Goal: Task Accomplishment & Management: Manage account settings

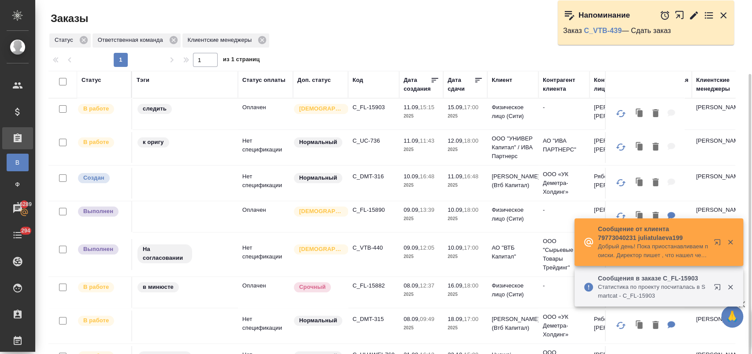
scroll to position [251, 0]
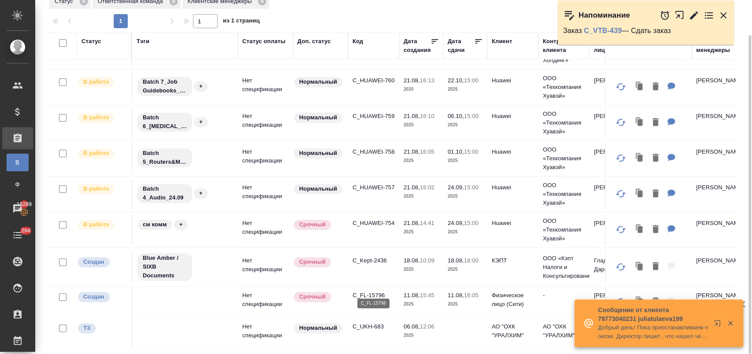
click at [376, 291] on p "C_FL-15796" at bounding box center [373, 295] width 42 height 9
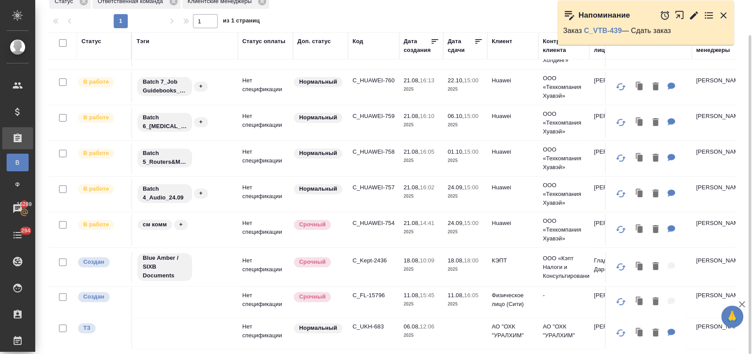
click at [464, 14] on div at bounding box center [395, 12] width 694 height 4
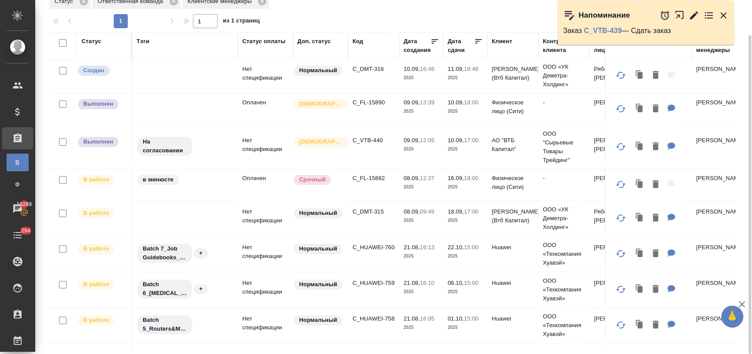
scroll to position [55, 0]
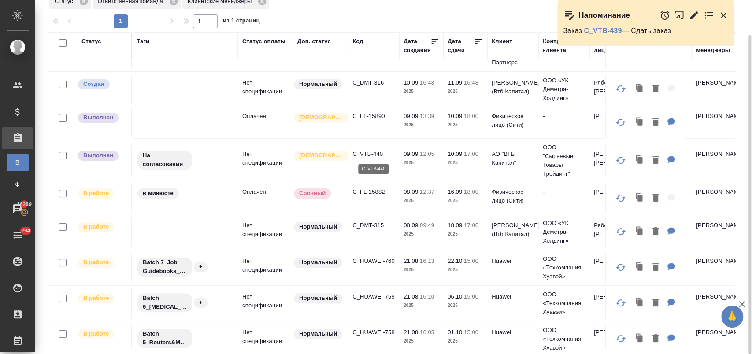
click at [371, 153] on p "C_VTB-440" at bounding box center [373, 154] width 42 height 9
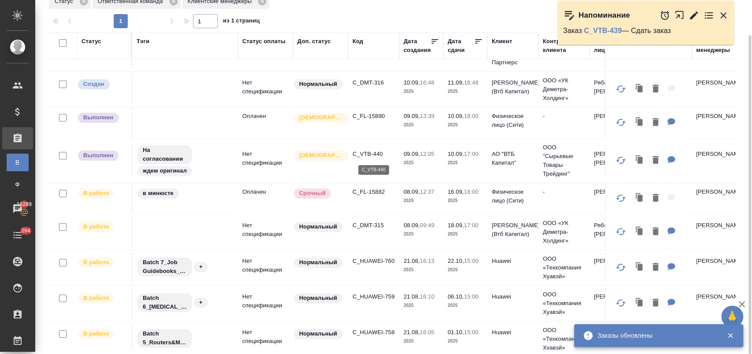
scroll to position [6, 0]
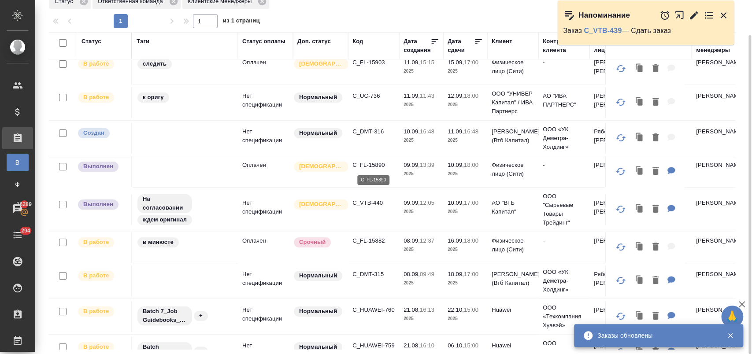
click at [371, 165] on p "C_FL-15890" at bounding box center [373, 165] width 42 height 9
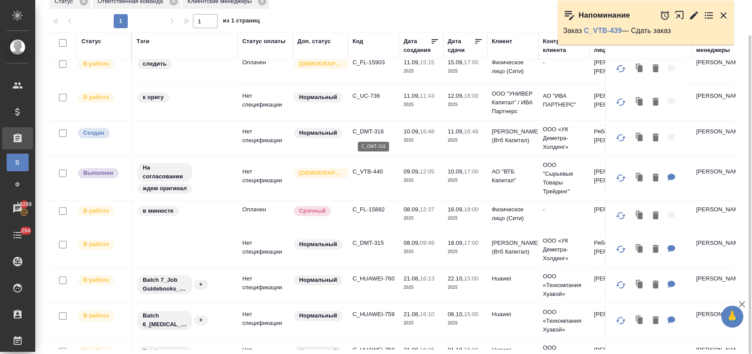
click at [368, 128] on p "C_DMT-316" at bounding box center [373, 131] width 42 height 9
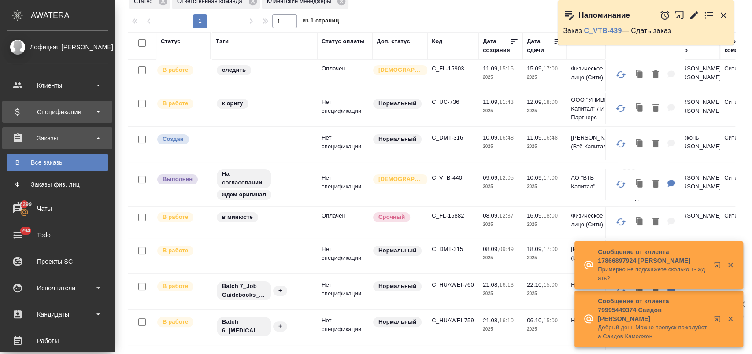
click at [70, 111] on div "Спецификации" at bounding box center [57, 111] width 101 height 13
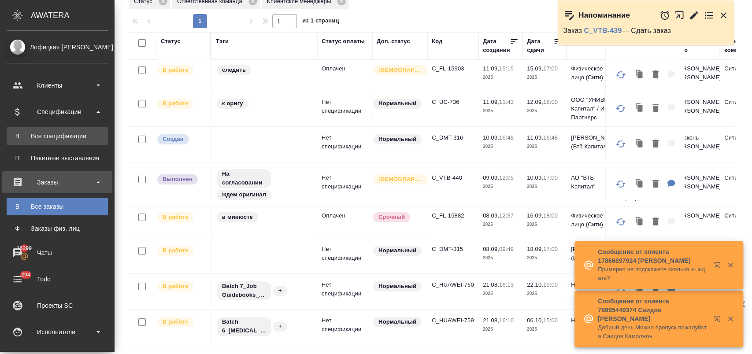
click at [76, 134] on div "Все спецификации" at bounding box center [57, 136] width 92 height 9
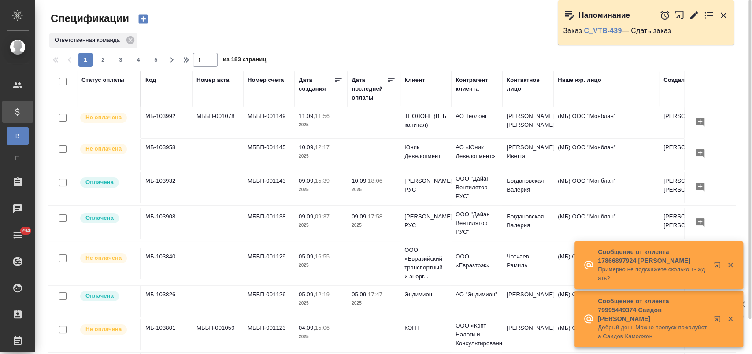
click at [391, 81] on icon at bounding box center [391, 80] width 9 height 9
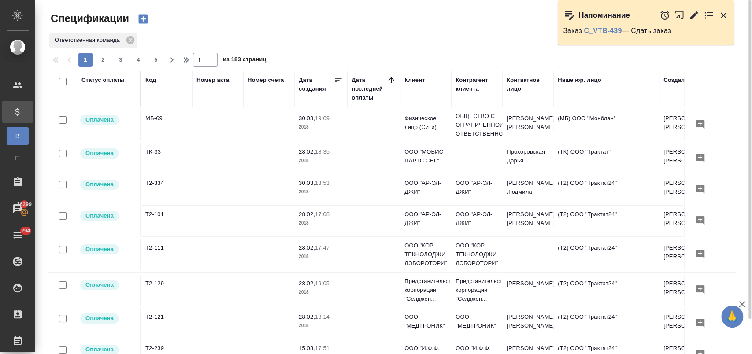
click at [392, 80] on icon at bounding box center [391, 80] width 9 height 9
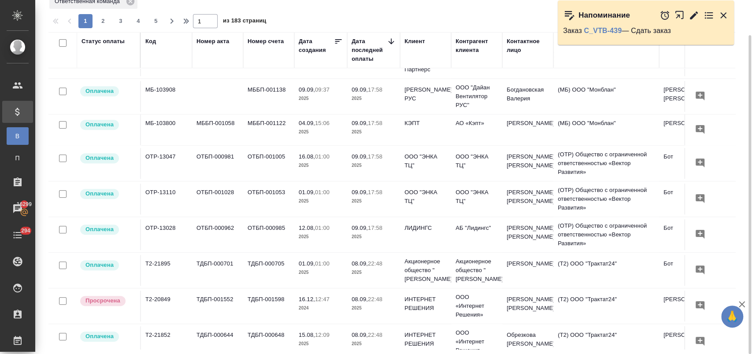
scroll to position [196, 0]
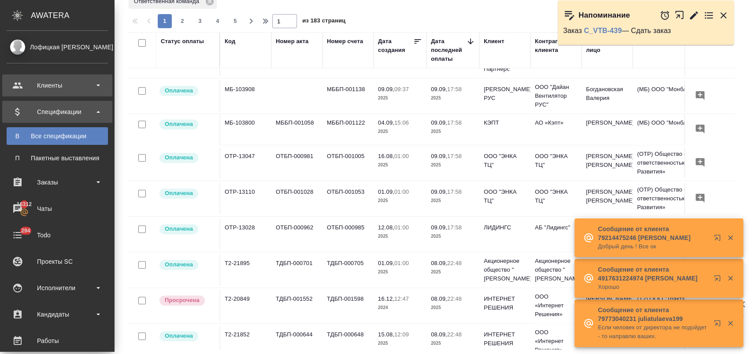
click at [45, 89] on div "Клиенты" at bounding box center [57, 85] width 101 height 13
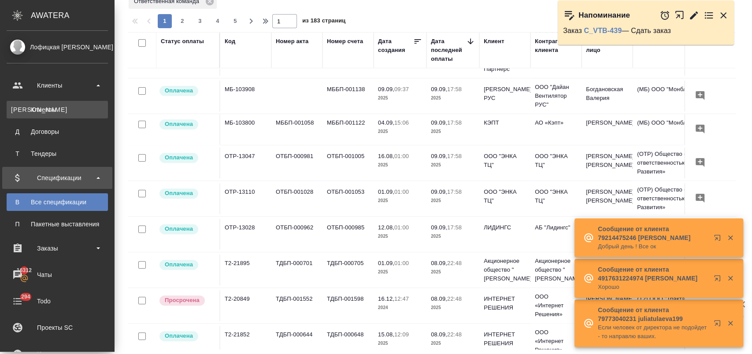
click at [63, 108] on div "Клиенты" at bounding box center [57, 109] width 92 height 9
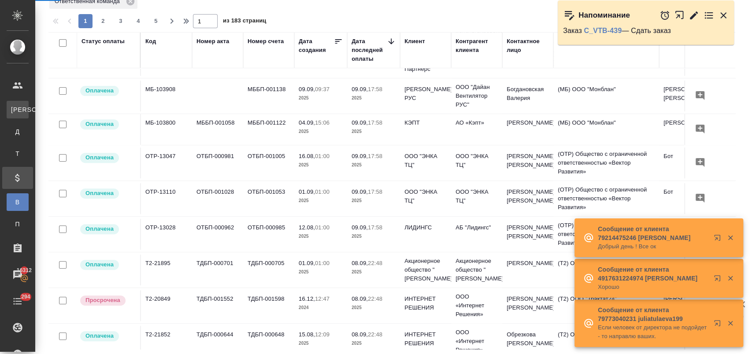
select select "RU"
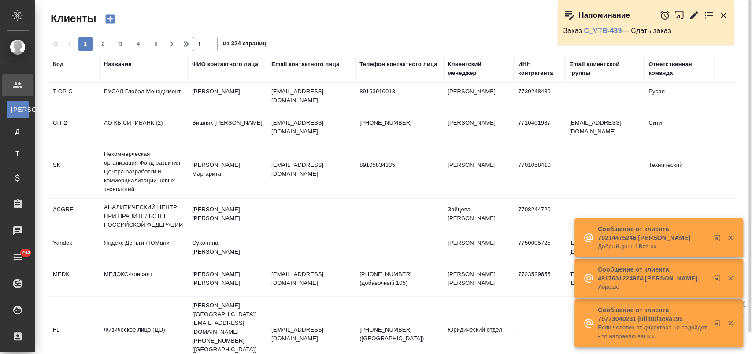
click at [121, 63] on div "Название" at bounding box center [117, 64] width 27 height 9
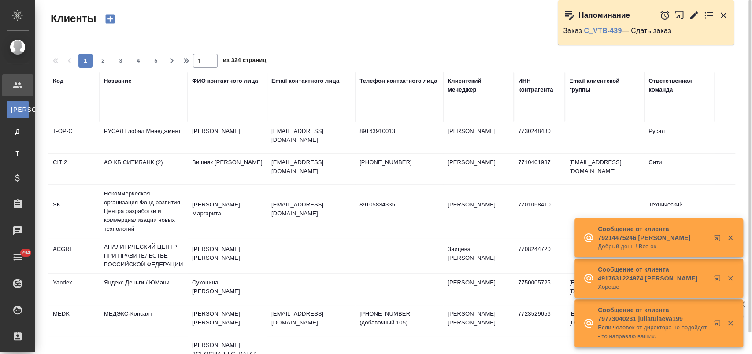
drag, startPoint x: 140, startPoint y: 103, endPoint x: 136, endPoint y: 105, distance: 5.2
click at [139, 103] on input "text" at bounding box center [143, 105] width 79 height 11
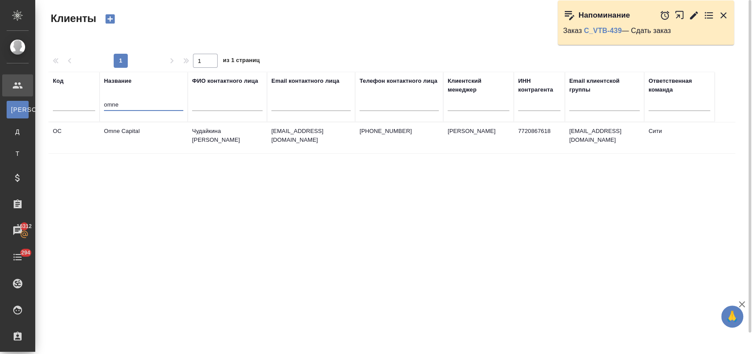
type input "omne"
click at [134, 135] on td "Omne Capital" at bounding box center [144, 137] width 88 height 31
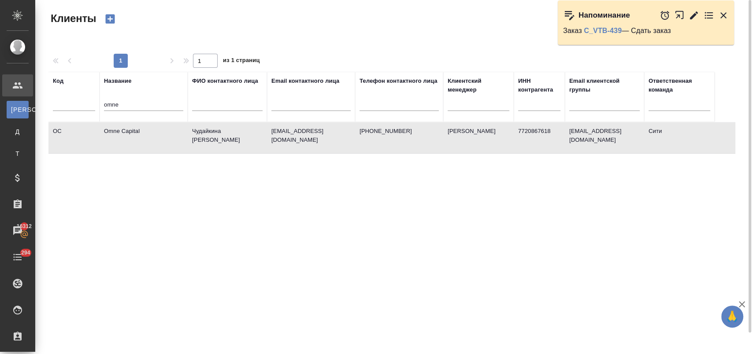
click at [134, 135] on td "Omne Capital" at bounding box center [144, 137] width 88 height 31
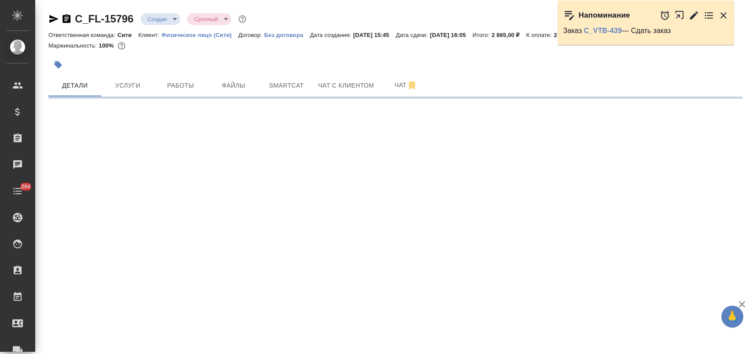
select select "RU"
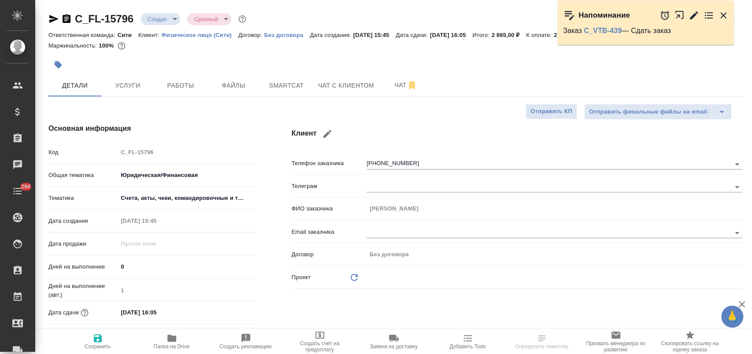
type textarea "x"
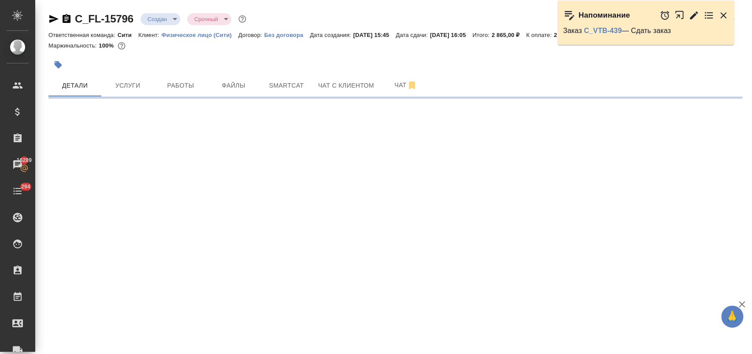
select select "RU"
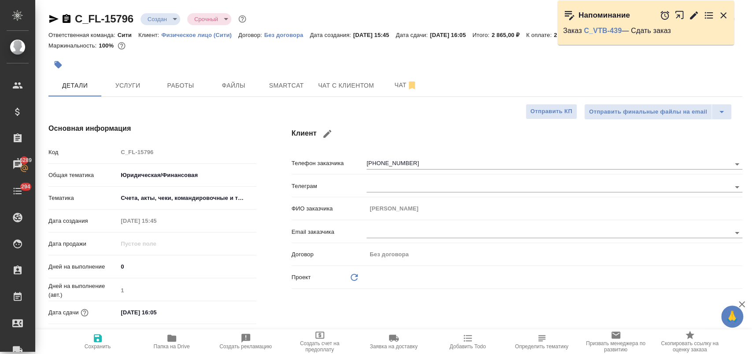
type textarea "x"
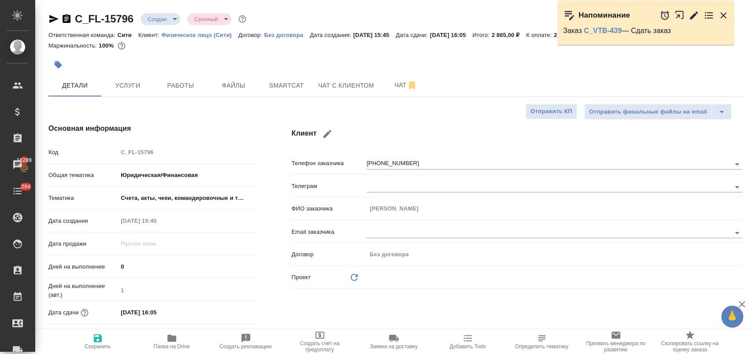
type textarea "x"
click at [331, 89] on span "Чат с клиентом" at bounding box center [346, 85] width 56 height 11
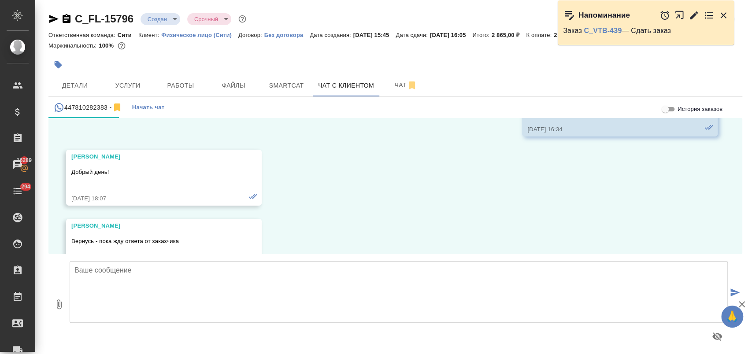
scroll to position [653, 0]
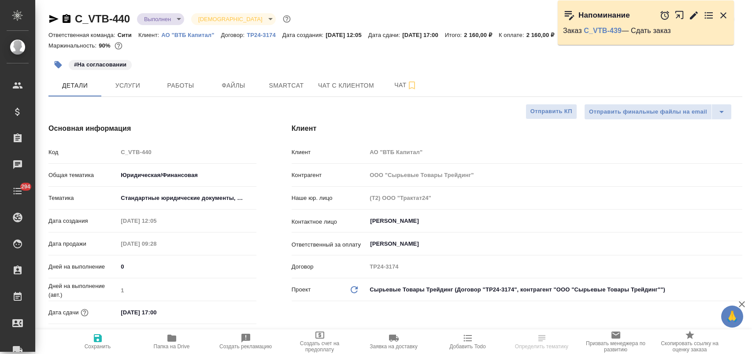
select select "RU"
click at [59, 63] on icon "button" at bounding box center [58, 64] width 7 height 7
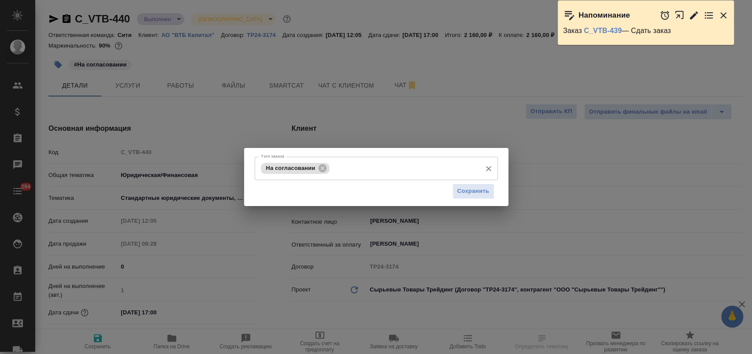
click at [356, 166] on input "Тэги заказа" at bounding box center [404, 168] width 145 height 15
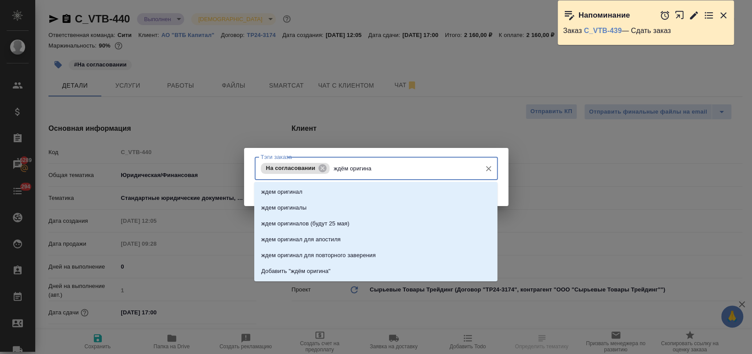
type input "ждём оригинал"
click at [288, 190] on p "ждем оригинал" at bounding box center [281, 192] width 41 height 9
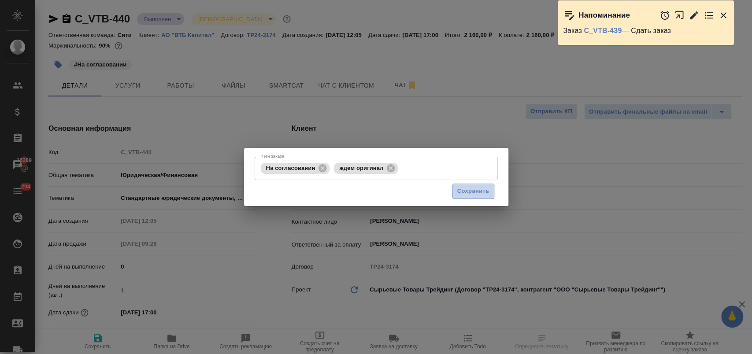
click at [473, 188] on span "Сохранить" at bounding box center [473, 191] width 32 height 10
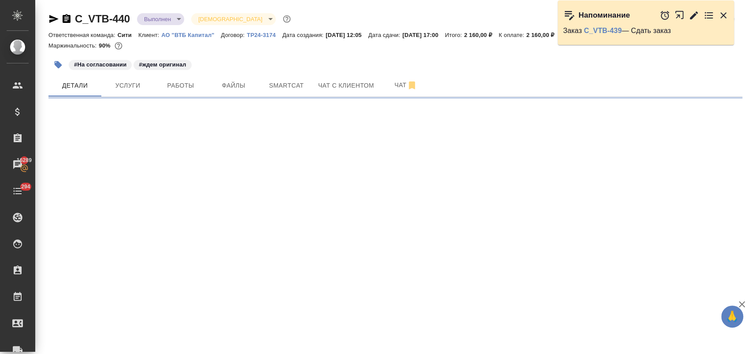
select select "RU"
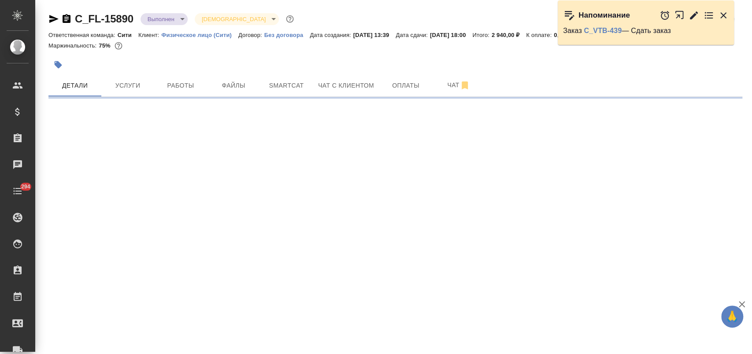
select select "RU"
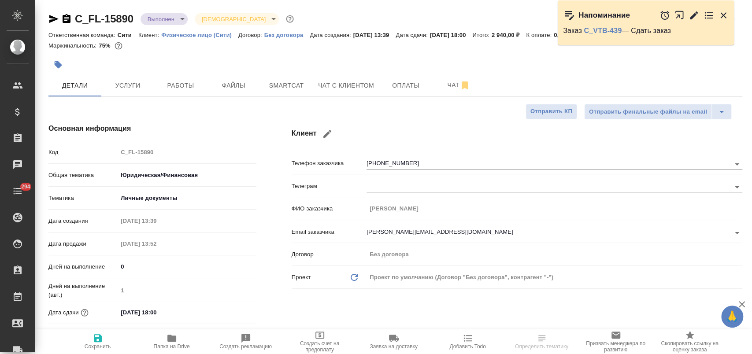
type textarea "x"
click at [186, 81] on span "Работы" at bounding box center [180, 85] width 42 height 11
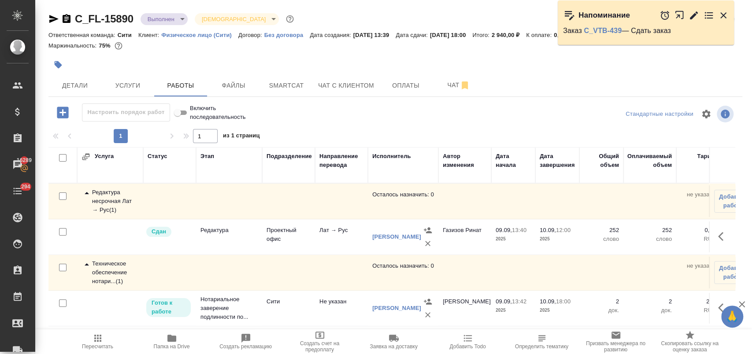
scroll to position [13, 0]
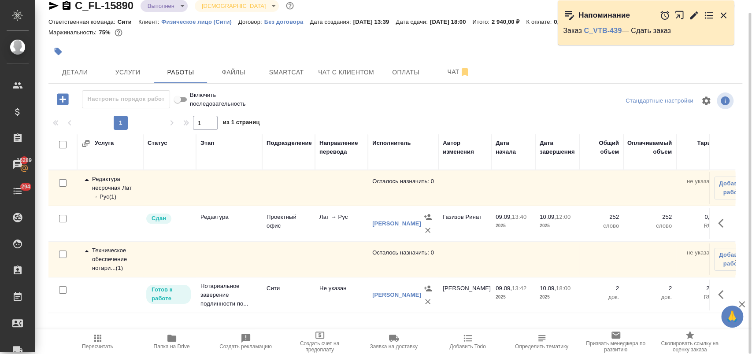
click at [720, 299] on icon "button" at bounding box center [723, 294] width 11 height 11
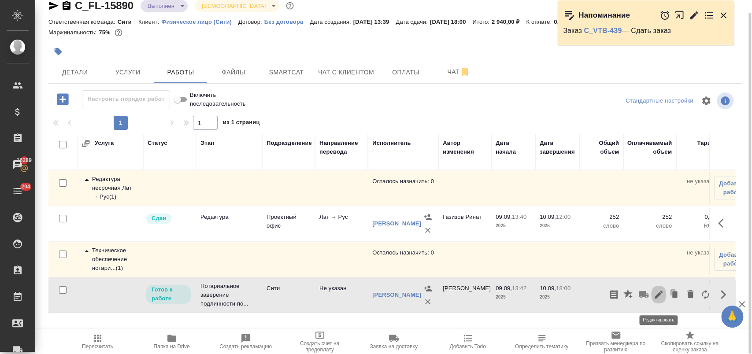
click at [657, 299] on icon "button" at bounding box center [658, 295] width 8 height 8
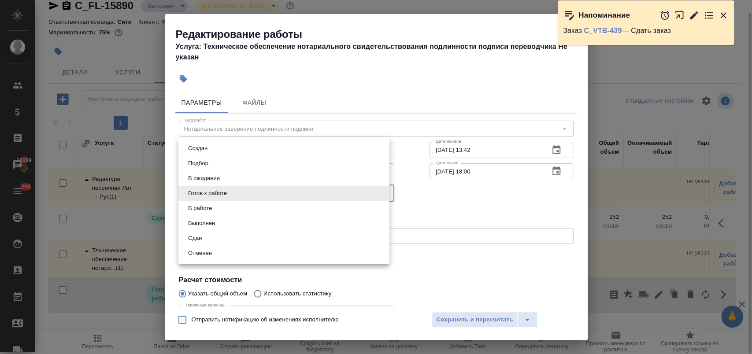
click at [236, 194] on body "🙏 .cls-1 fill:#fff; AWATERA Лофицкая Юлия Владимировна Клиенты Спецификации Зак…" at bounding box center [376, 212] width 752 height 425
click at [217, 233] on li "Сдан" at bounding box center [283, 238] width 211 height 15
type input "closed"
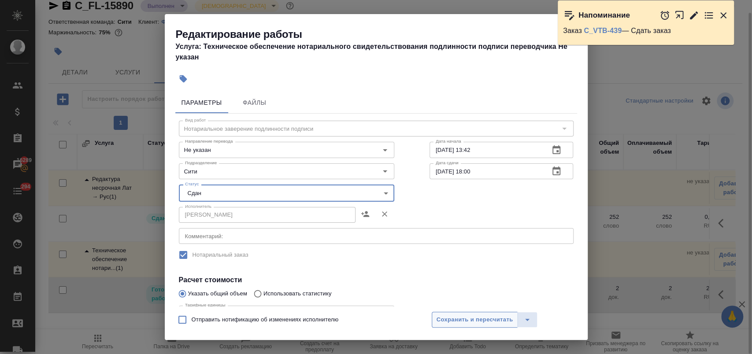
click at [480, 321] on span "Сохранить и пересчитать" at bounding box center [474, 320] width 77 height 10
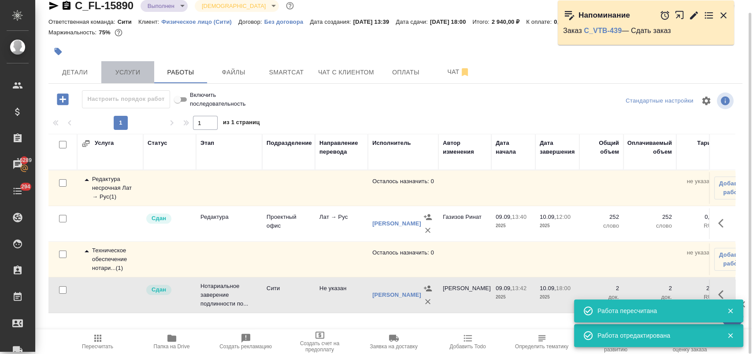
click at [133, 66] on button "Услуги" at bounding box center [127, 72] width 53 height 22
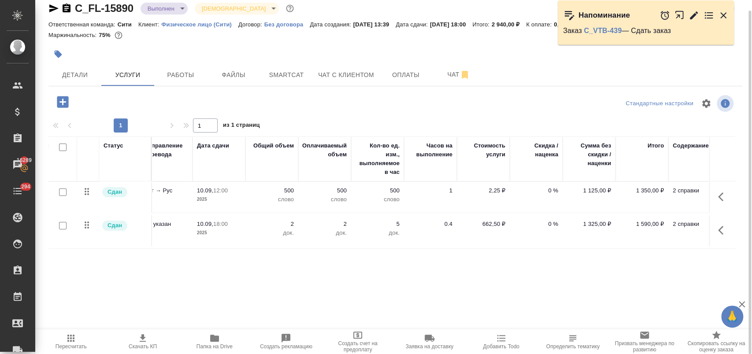
scroll to position [0, 144]
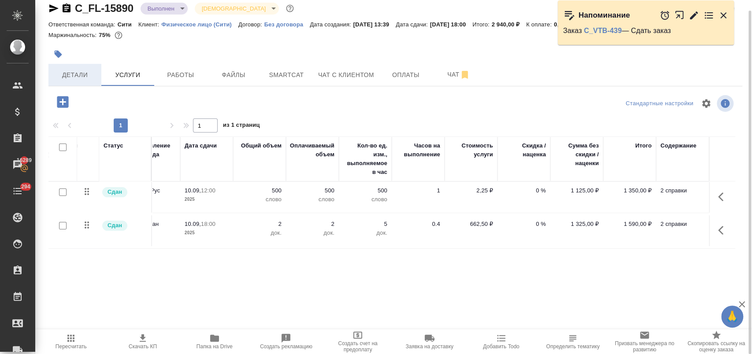
click at [74, 74] on span "Детали" at bounding box center [75, 75] width 42 height 11
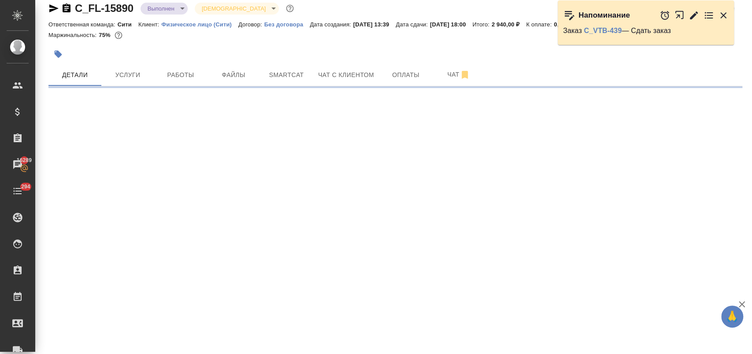
select select "RU"
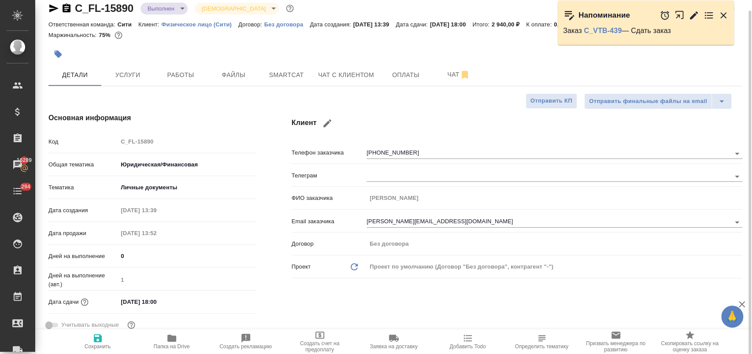
type textarea "x"
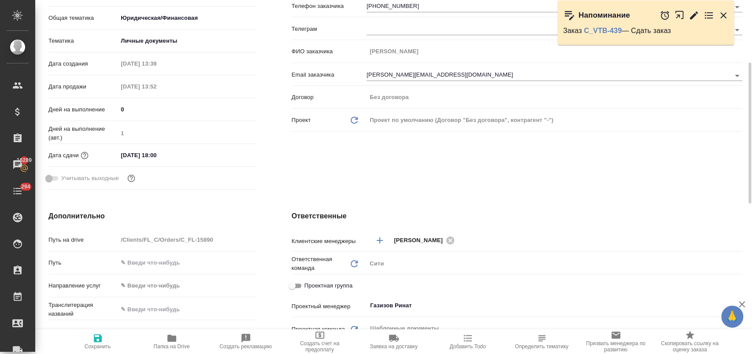
scroll to position [206, 0]
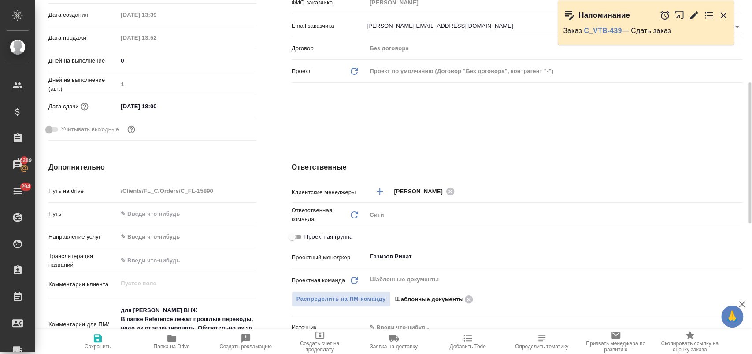
click at [300, 237] on input "Проектная группа" at bounding box center [292, 237] width 32 height 11
checkbox input "true"
type textarea "x"
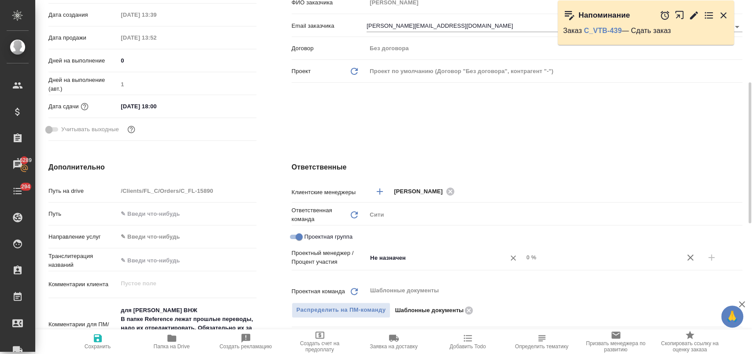
click at [386, 257] on input "Не назначен" at bounding box center [430, 257] width 122 height 11
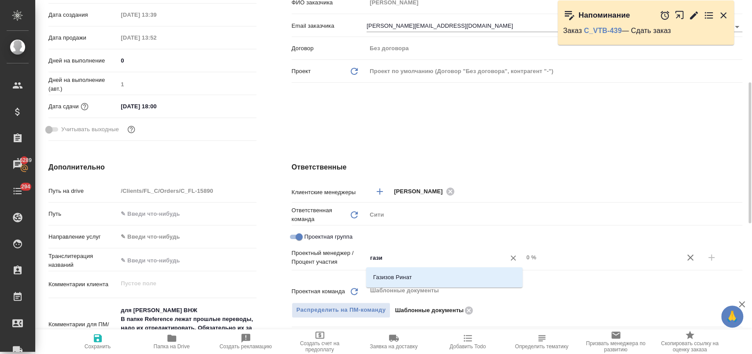
type input "газиз"
click at [418, 280] on li "Газизов Ринат" at bounding box center [444, 277] width 156 height 16
type textarea "x"
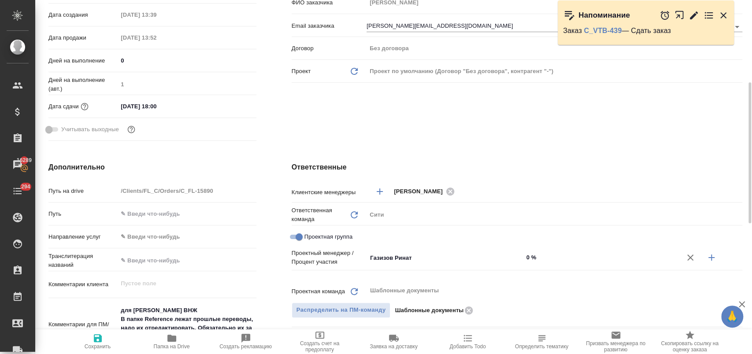
click at [713, 257] on icon "button" at bounding box center [711, 258] width 6 height 6
type textarea "x"
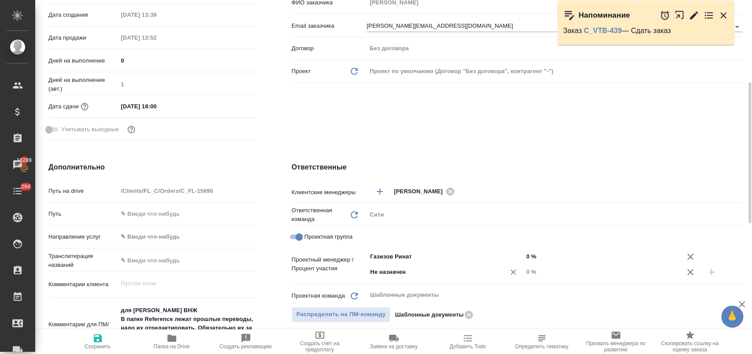
click at [384, 271] on input "Не назначен" at bounding box center [430, 272] width 122 height 11
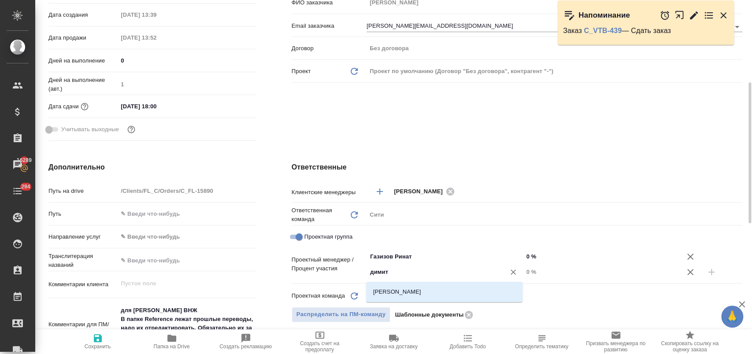
type input "димитр"
click at [412, 292] on li "[PERSON_NAME]" at bounding box center [444, 292] width 156 height 16
type textarea "x"
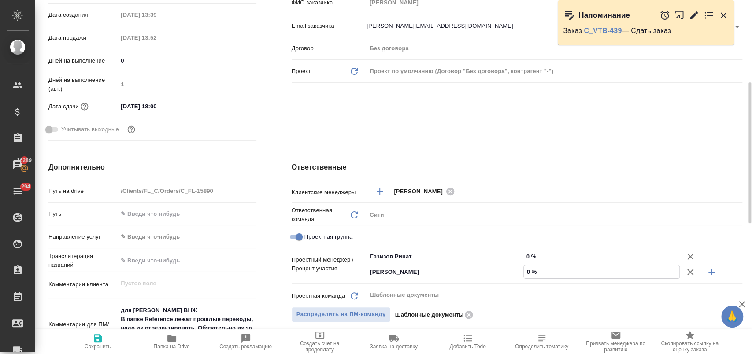
click at [529, 273] on input "0 %" at bounding box center [601, 272] width 155 height 13
type input "5 %"
type textarea "x"
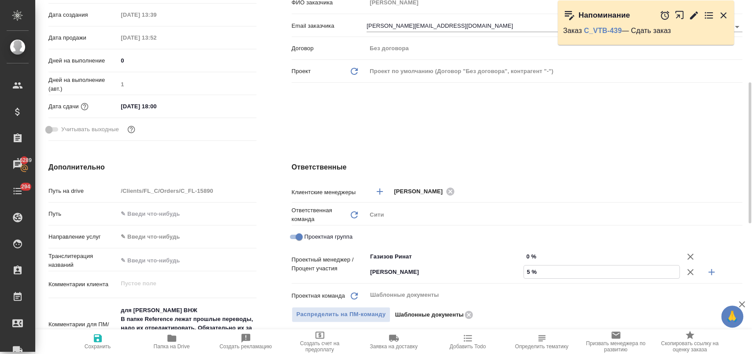
type textarea "x"
type input "54 %"
drag, startPoint x: 530, startPoint y: 257, endPoint x: 525, endPoint y: 256, distance: 5.4
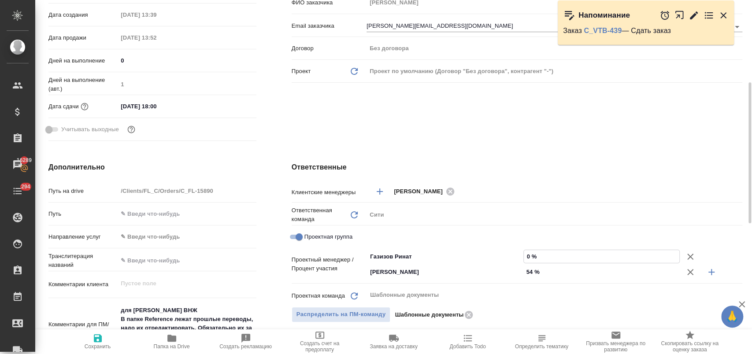
click at [525, 256] on input "0 %" at bounding box center [601, 256] width 155 height 13
type textarea "x"
type input "46 %"
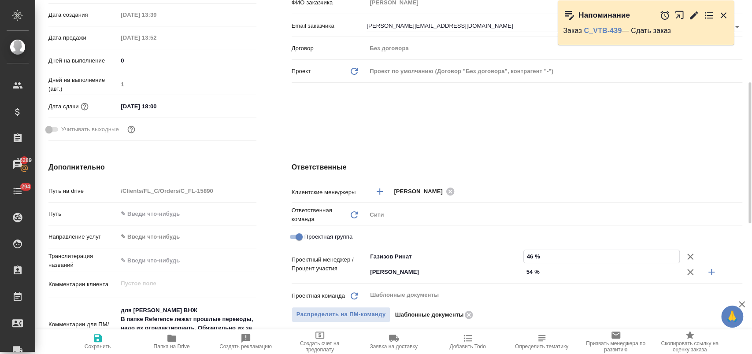
type textarea "x"
type input "46 %"
click at [531, 148] on div "Ответственные Клиентские менеджеры Димитриева Юлия ​ Ответственная команда Обно…" at bounding box center [517, 329] width 486 height 371
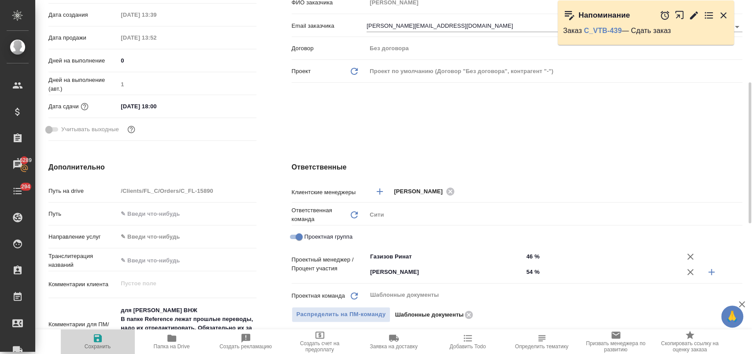
click at [108, 337] on span "Сохранить" at bounding box center [97, 341] width 63 height 17
type textarea "x"
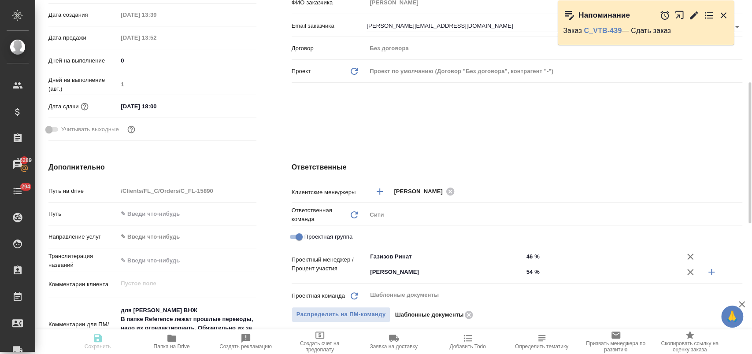
type textarea "x"
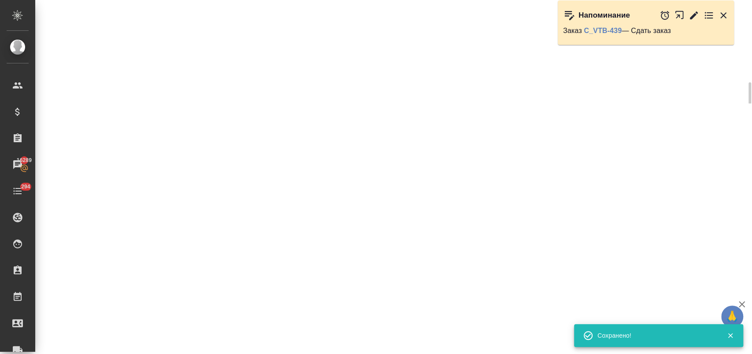
select select "RU"
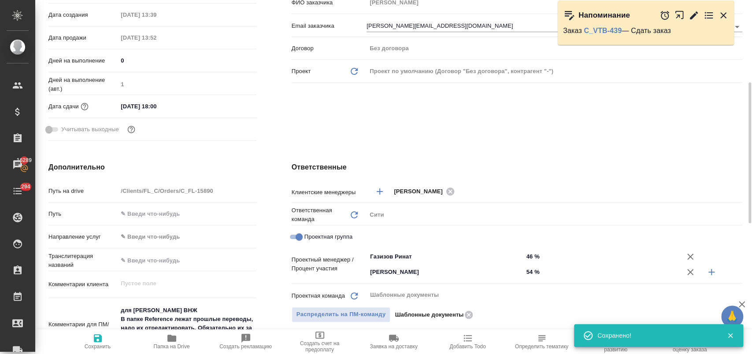
type textarea "x"
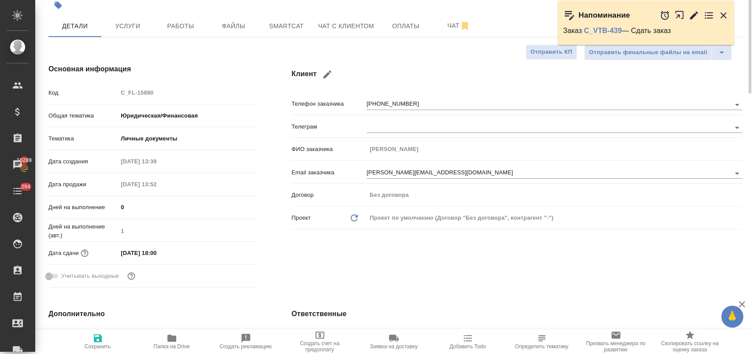
scroll to position [0, 0]
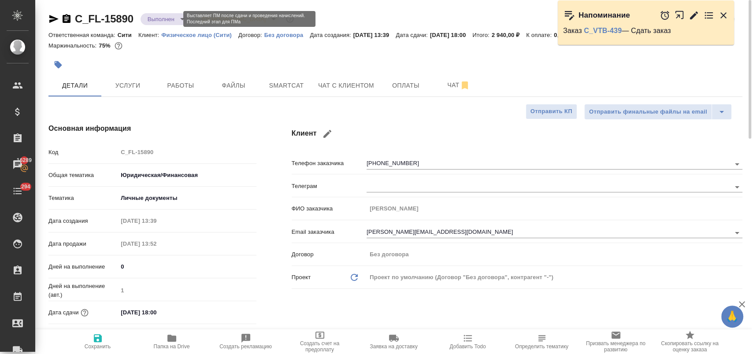
click at [174, 20] on body "🙏 .cls-1 fill:#fff; AWATERA Лофицкая Юлия Владимировна Клиенты Спецификации Зак…" at bounding box center [376, 212] width 752 height 425
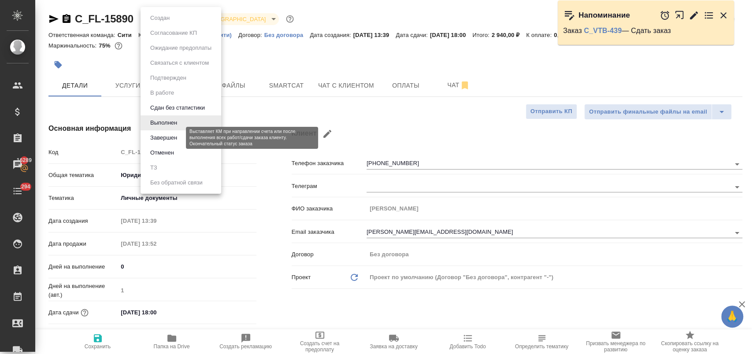
click at [171, 137] on button "Завершен" at bounding box center [164, 138] width 32 height 10
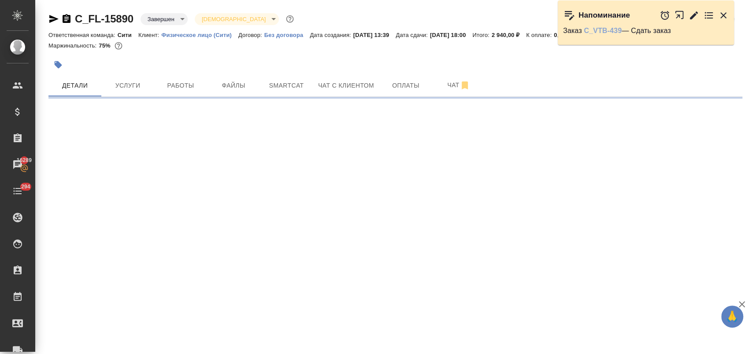
click at [605, 30] on link "C_VTB-439" at bounding box center [602, 30] width 38 height 7
select select "RU"
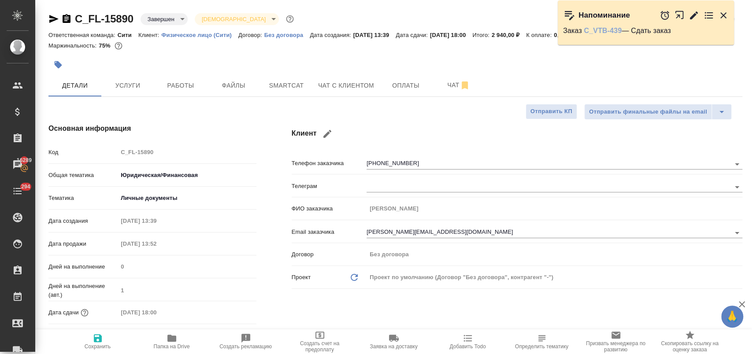
type textarea "x"
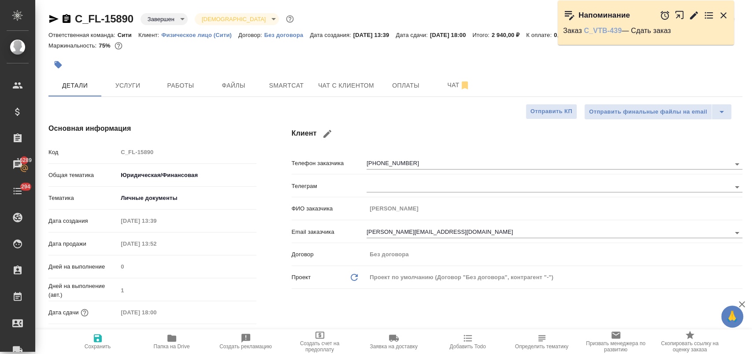
type textarea "x"
click at [724, 16] on icon "button" at bounding box center [723, 15] width 6 height 6
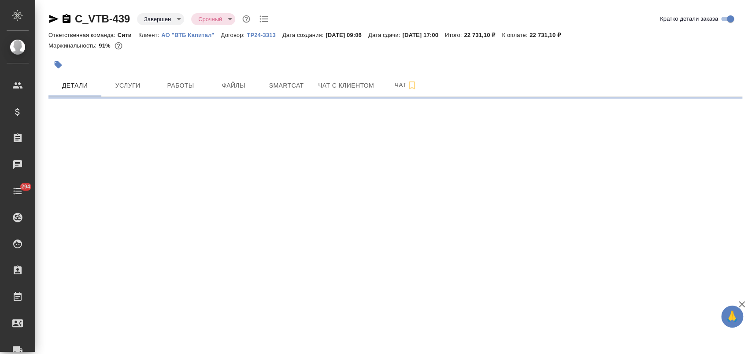
select select "RU"
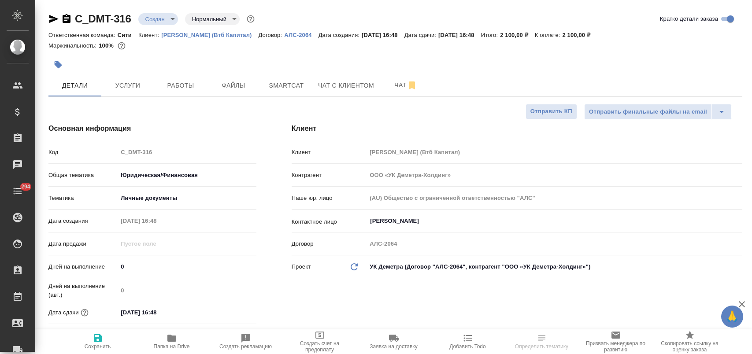
select select "RU"
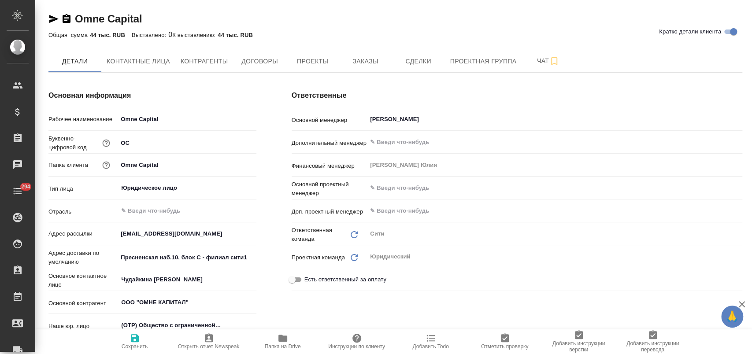
type textarea "x"
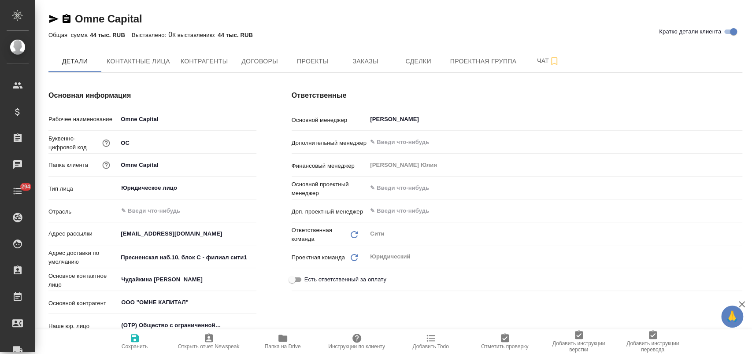
type textarea "x"
click at [358, 62] on span "Заказы" at bounding box center [365, 61] width 42 height 11
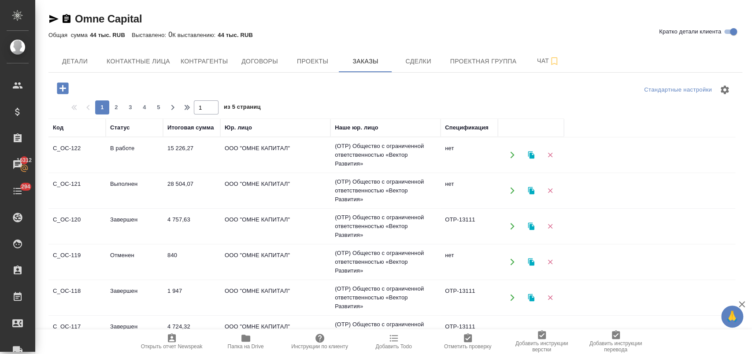
click at [60, 85] on icon "button" at bounding box center [62, 87] width 11 height 11
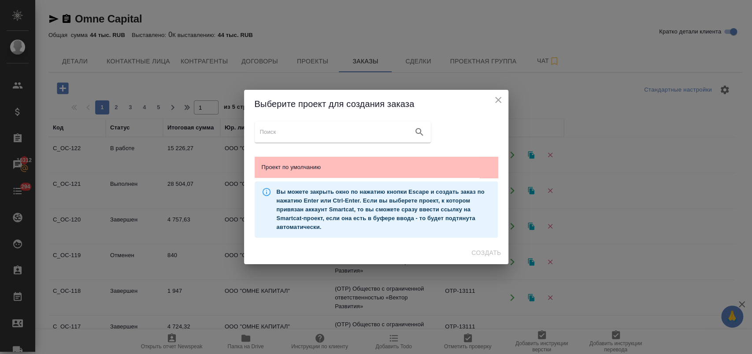
click at [292, 170] on span "Проект по умолчанию" at bounding box center [376, 167] width 229 height 9
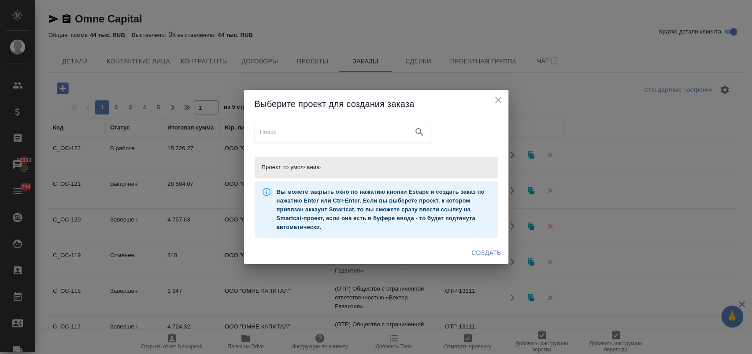
click at [491, 249] on span "Создать" at bounding box center [486, 252] width 30 height 11
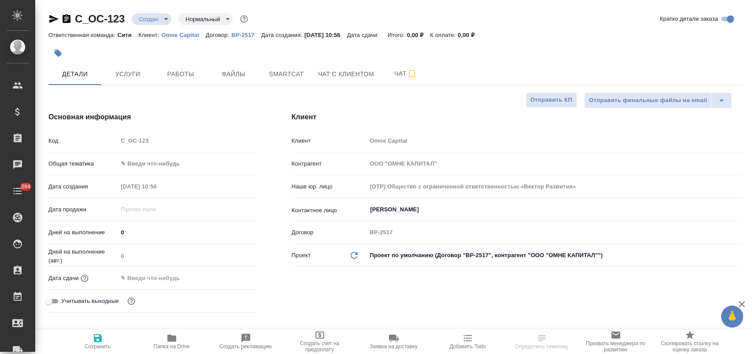
select select "RU"
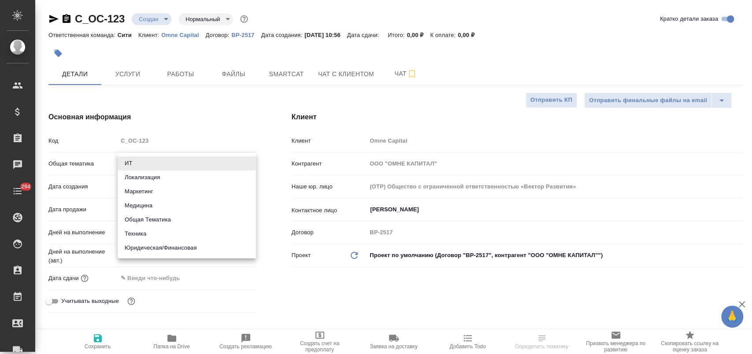
click at [166, 165] on body "🙏 .cls-1 fill:#fff; AWATERA Лофицкая Юлия Владимировна Клиенты Спецификации Зак…" at bounding box center [376, 212] width 752 height 425
click at [202, 250] on li "Юридическая/Финансовая" at bounding box center [187, 248] width 138 height 14
type input "yr-fn"
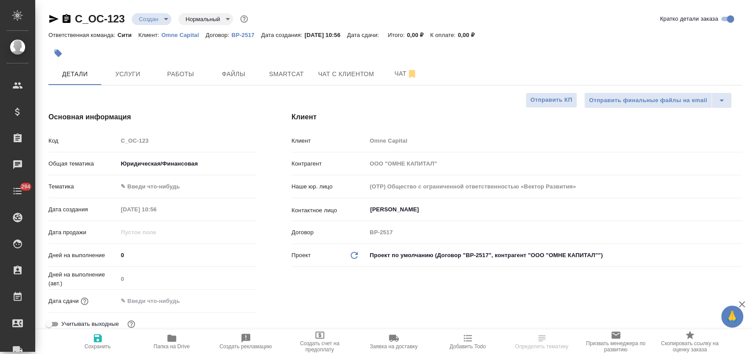
click at [168, 185] on body "🙏 .cls-1 fill:#fff; AWATERA Лофицкая Юлия Владимировна Клиенты Спецификации Зак…" at bounding box center [376, 212] width 752 height 425
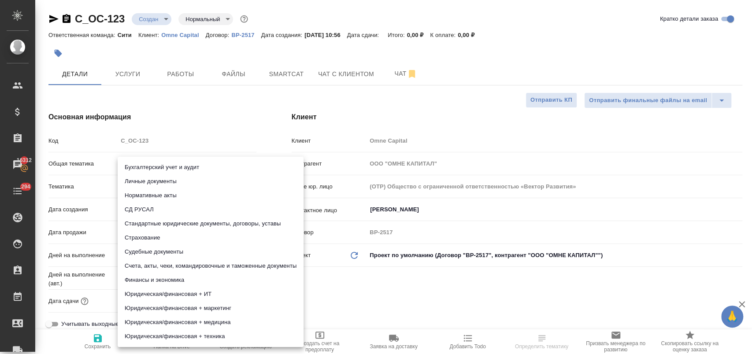
click at [214, 229] on li "Стандартные юридические документы, договоры, уставы" at bounding box center [211, 224] width 186 height 14
type input "5f647205b73bc97568ca66bf"
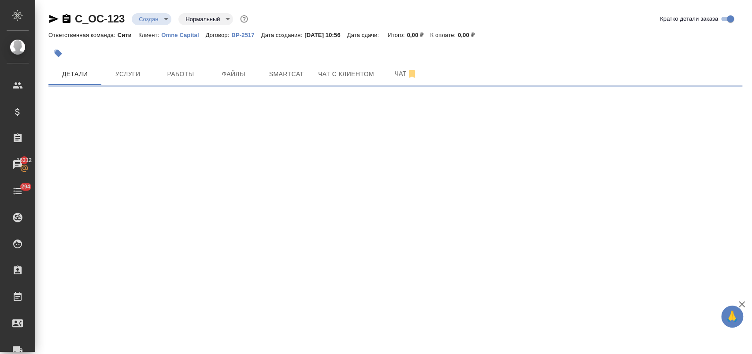
select select "RU"
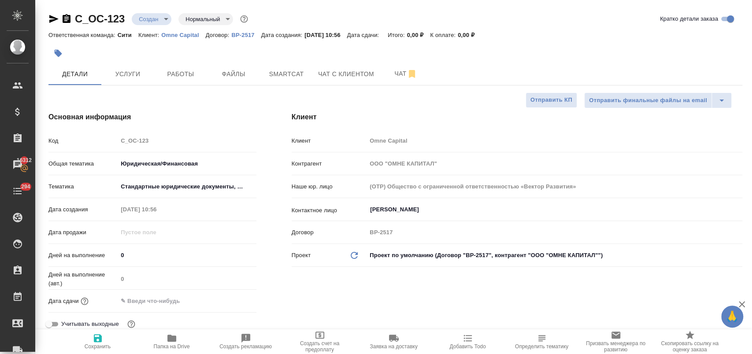
type textarea "x"
drag, startPoint x: 160, startPoint y: 303, endPoint x: 222, endPoint y: 300, distance: 62.2
click at [161, 303] on input "text" at bounding box center [156, 301] width 77 height 13
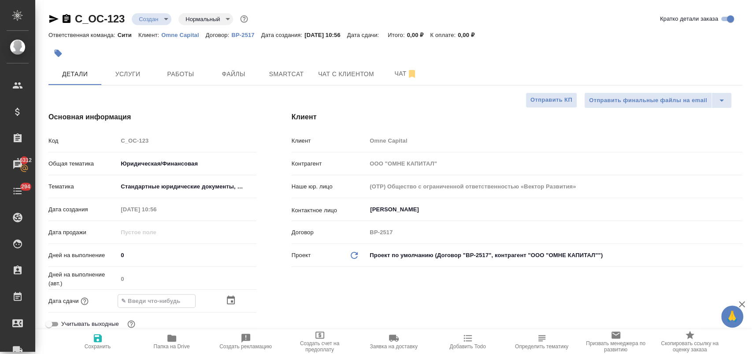
click at [233, 297] on icon "button" at bounding box center [231, 299] width 8 height 9
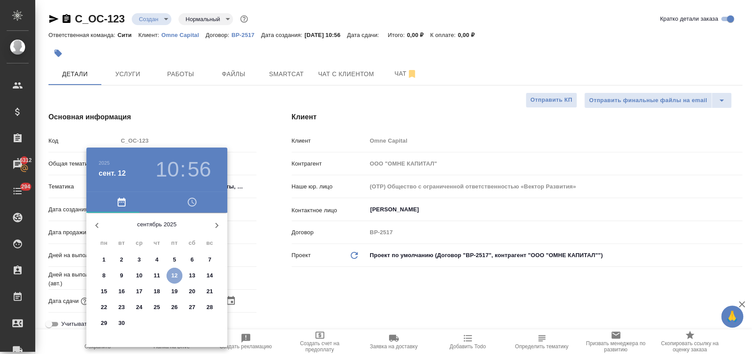
click at [174, 273] on p "12" at bounding box center [174, 275] width 7 height 9
type input "[DATE] 10:56"
type textarea "x"
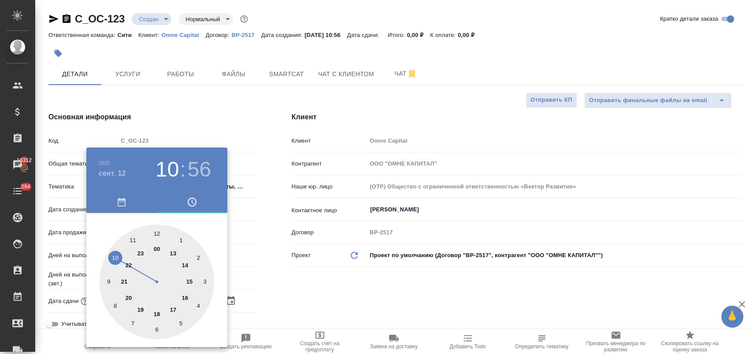
click at [133, 239] on div at bounding box center [157, 282] width 114 height 114
type input "12.09.2025 11:56"
type textarea "x"
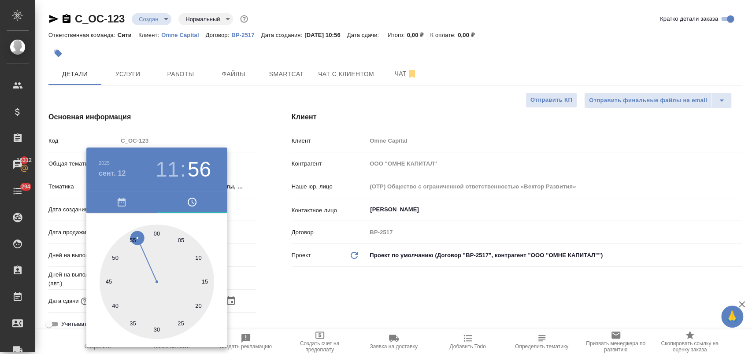
click at [199, 255] on div at bounding box center [157, 282] width 114 height 114
type input "12.09.2025 11:10"
type textarea "x"
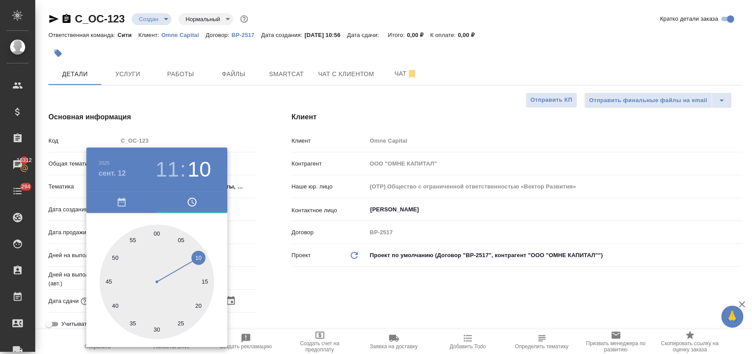
click at [286, 285] on div at bounding box center [376, 177] width 752 height 354
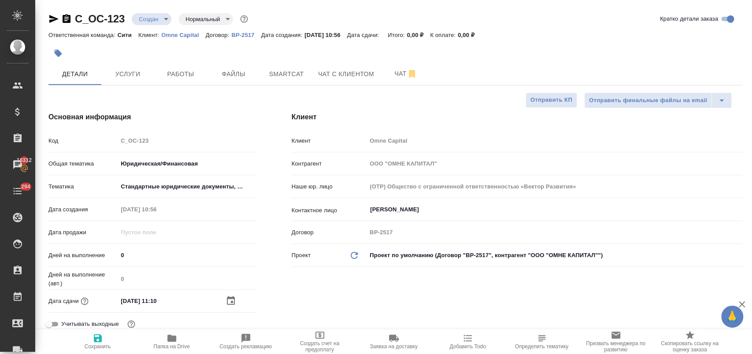
click at [101, 341] on icon "button" at bounding box center [98, 338] width 8 height 8
type textarea "x"
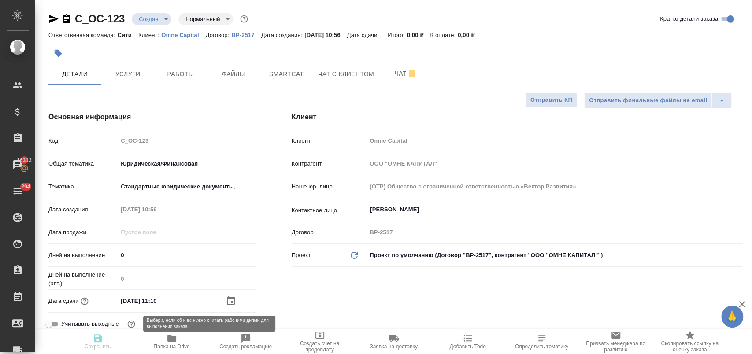
type textarea "x"
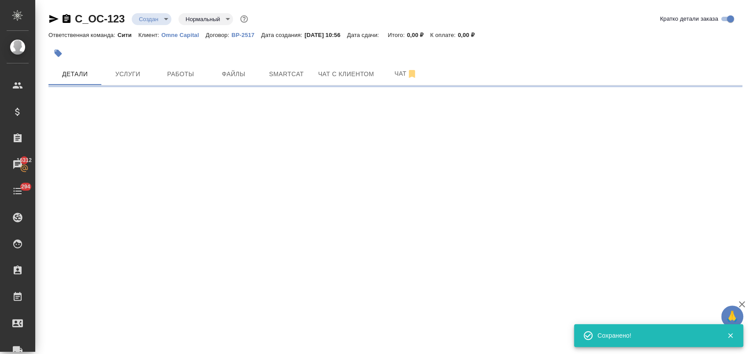
select select "RU"
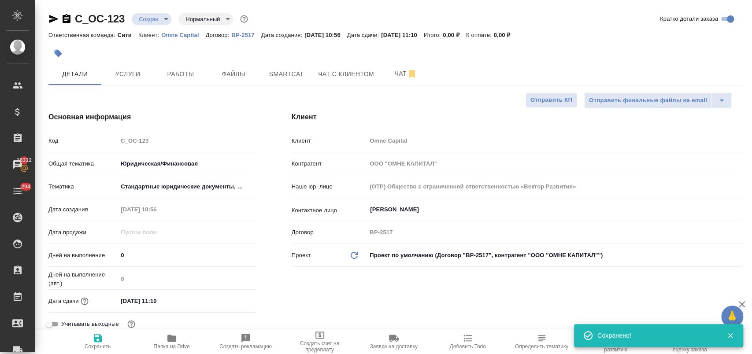
type textarea "x"
click at [241, 72] on span "Файлы" at bounding box center [233, 74] width 42 height 11
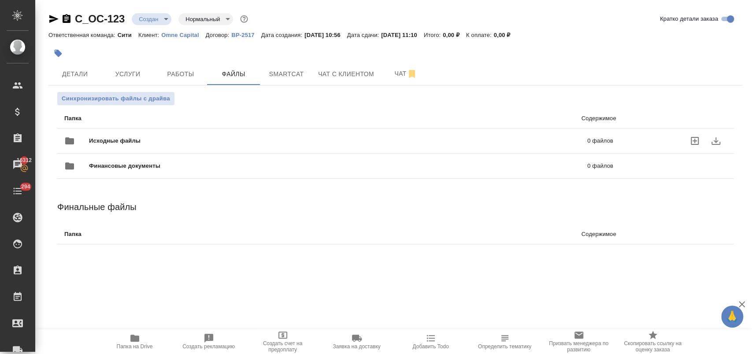
click at [104, 145] on div "Исходные файлы 0 файлов" at bounding box center [338, 140] width 549 height 21
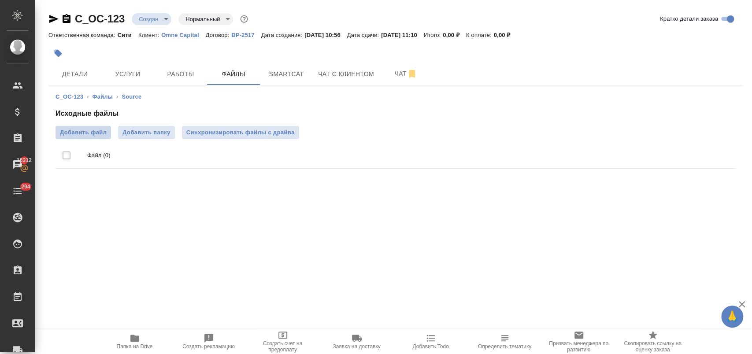
click at [89, 129] on span "Добавить файл" at bounding box center [83, 132] width 47 height 9
click at [0, 0] on input "Добавить файл" at bounding box center [0, 0] width 0 height 0
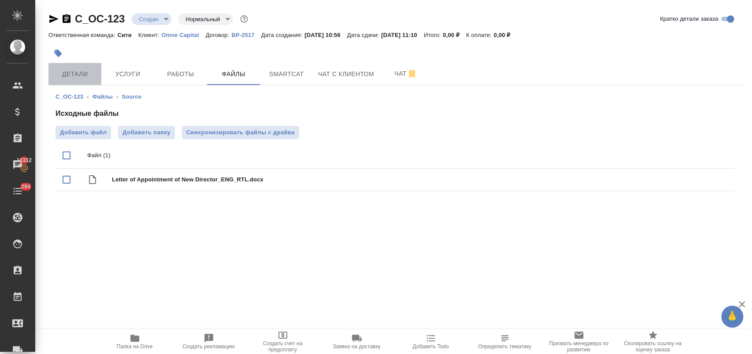
click at [81, 72] on span "Детали" at bounding box center [75, 74] width 42 height 11
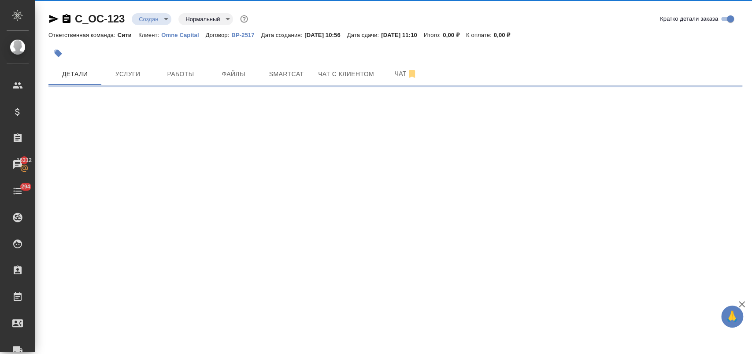
select select "RU"
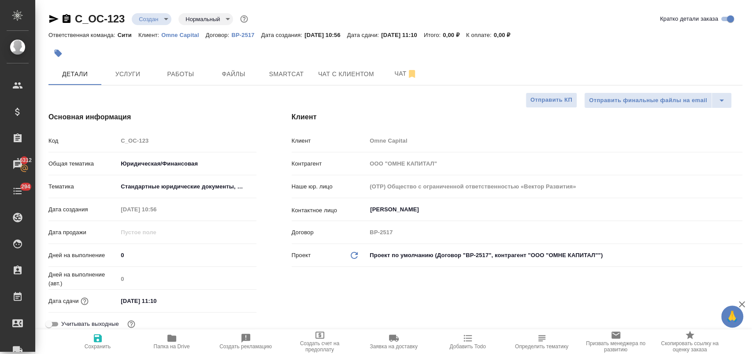
type textarea "x"
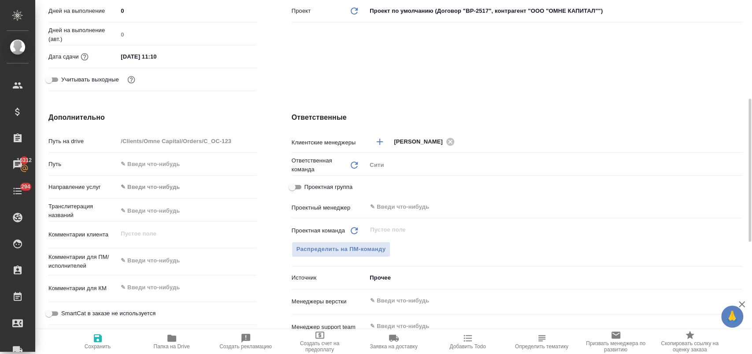
type textarea "x"
click at [168, 260] on textarea at bounding box center [187, 260] width 138 height 15
type textarea "x"
type textarea "g"
type textarea "x"
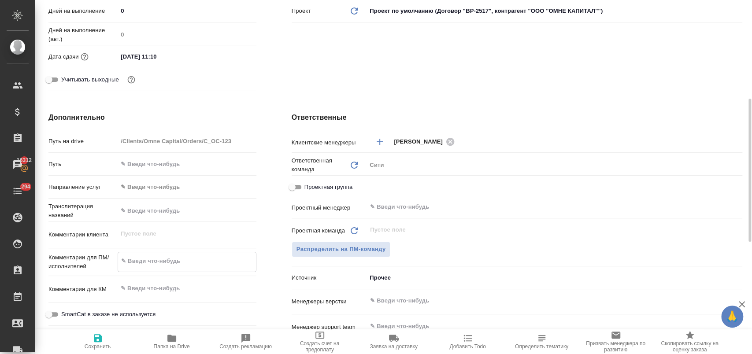
type textarea "x"
type textarea "gt"
type textarea "x"
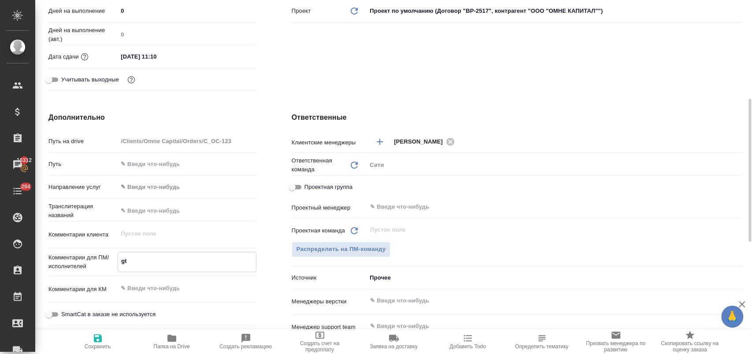
type textarea "g"
type textarea "перев"
type textarea "x"
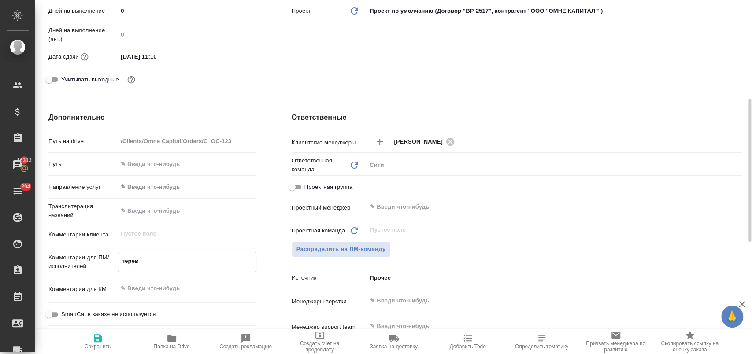
type textarea "перево"
type textarea "x"
type textarea "перевод"
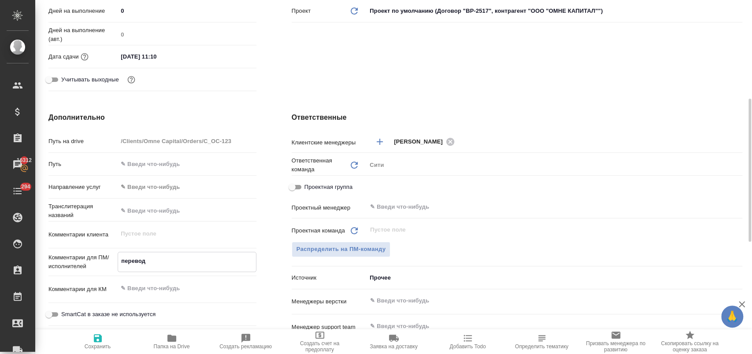
type textarea "x"
type textarea "переводи"
type textarea "x"
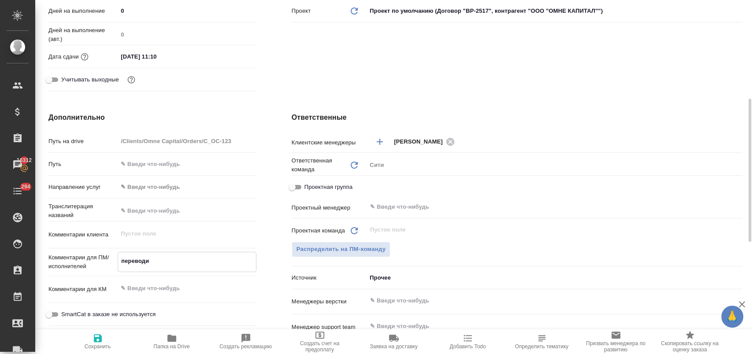
type textarea "x"
type textarea "переводим"
type textarea "x"
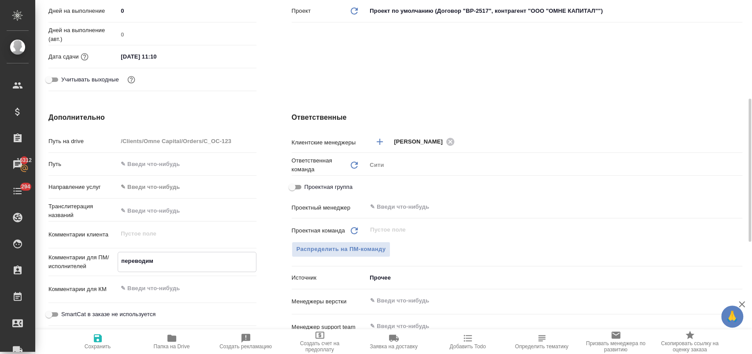
type textarea "x"
type textarea "переводим"
type textarea "x"
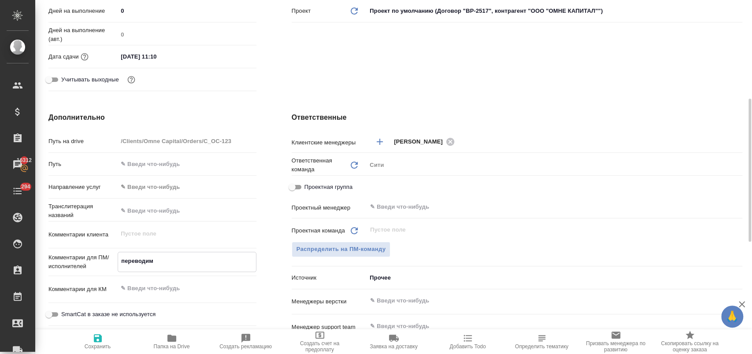
type textarea "x"
type textarea "переводим с"
type textarea "x"
type textarea "переводим с"
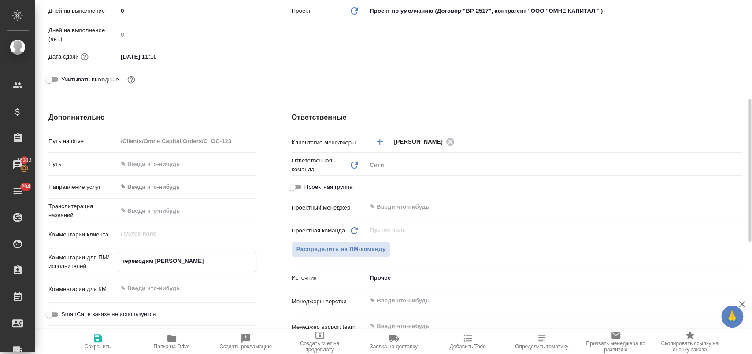
type textarea "x"
type textarea "переводим с а"
type textarea "x"
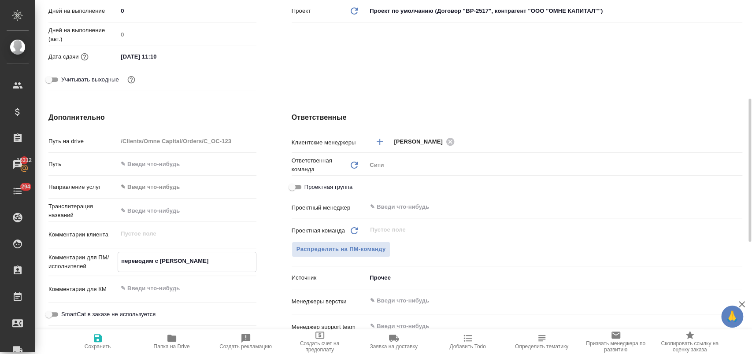
type textarea "x"
type textarea "переводим с ан"
type textarea "x"
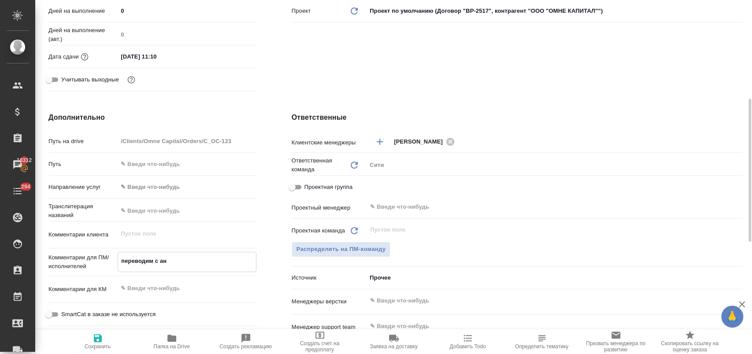
type textarea "x"
type textarea "переводим с анг"
type textarea "x"
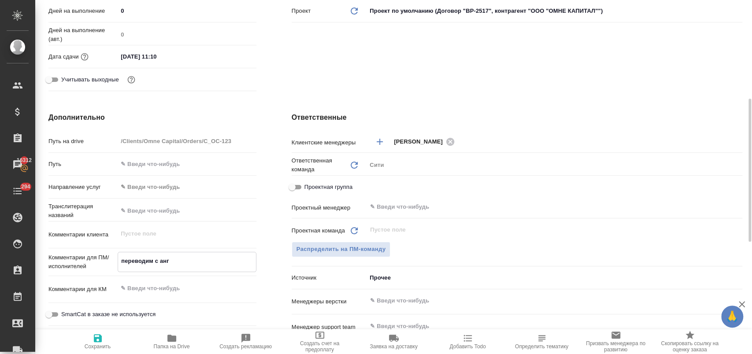
type textarea "переводим с англ"
type textarea "x"
type textarea "переводим с англ"
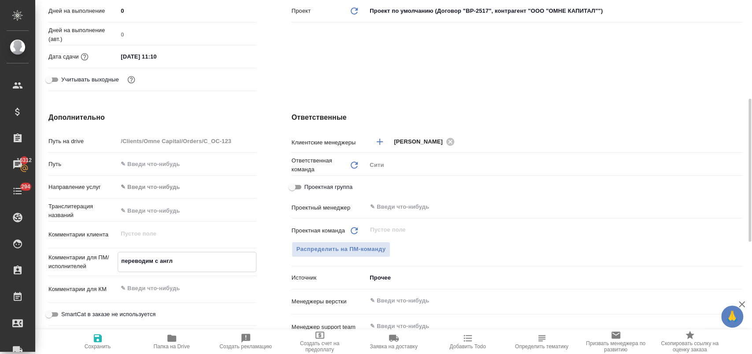
type textarea "x"
type textarea "переводим с англ н"
type textarea "x"
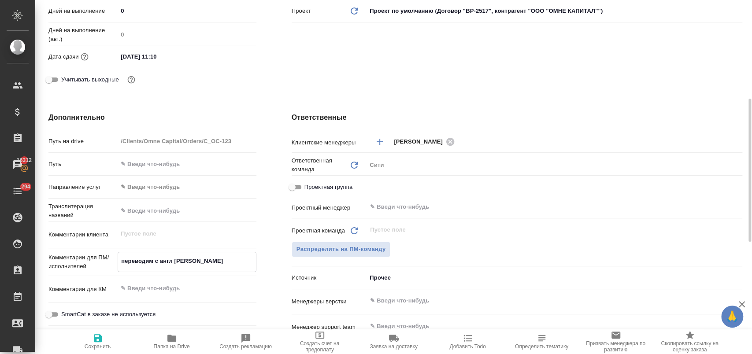
type textarea "x"
type textarea "переводим с англ на"
type textarea "x"
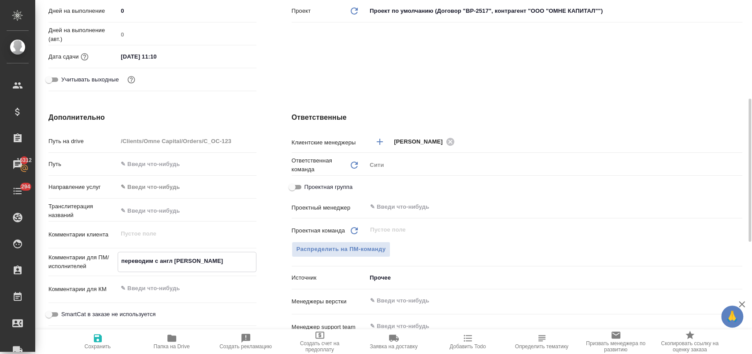
type textarea "x"
type textarea "переводим с англ на"
type textarea "x"
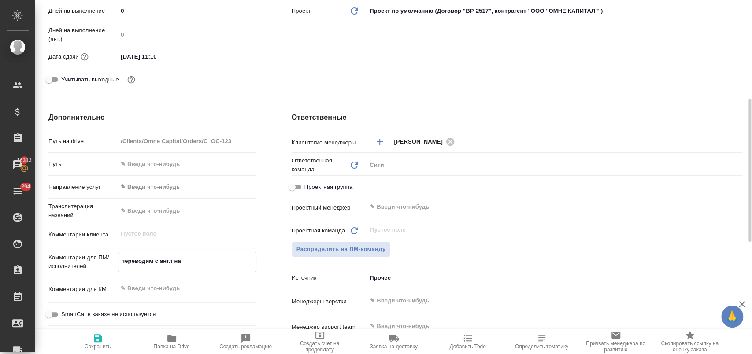
type textarea "переводим с англ на г"
type textarea "x"
type textarea "переводим с англ на гр"
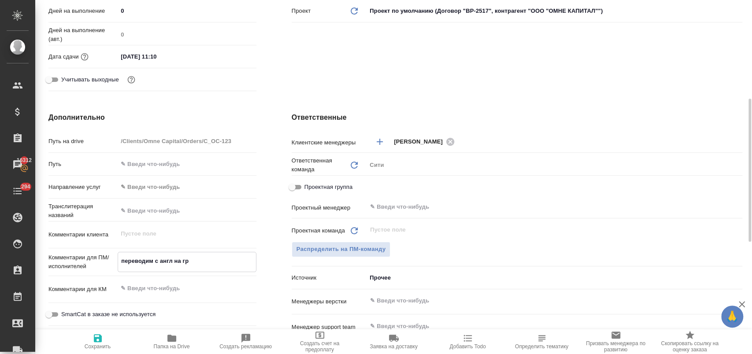
type textarea "x"
type textarea "переводим с англ на гре"
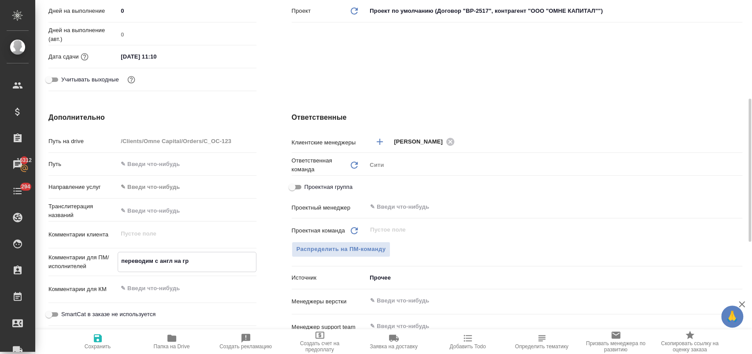
type textarea "x"
type textarea "переводим с англ на греч"
type textarea "x"
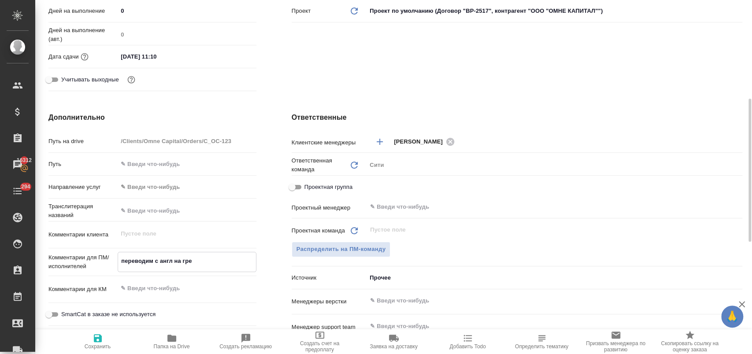
type textarea "x"
type textarea "переводим с англ на грече"
type textarea "x"
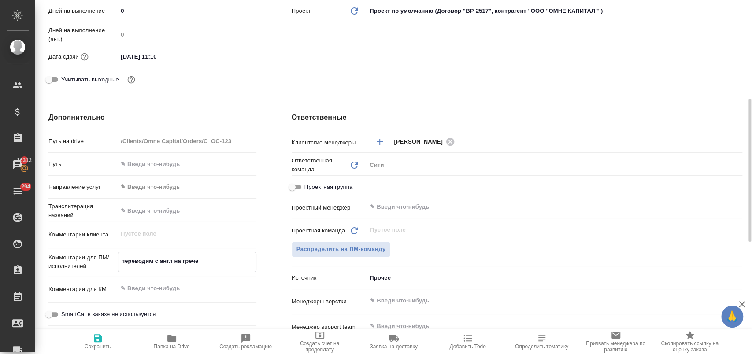
type textarea "x"
type textarea "переводим с англ на гречес"
type textarea "x"
type textarea "переводим с англ на греческ"
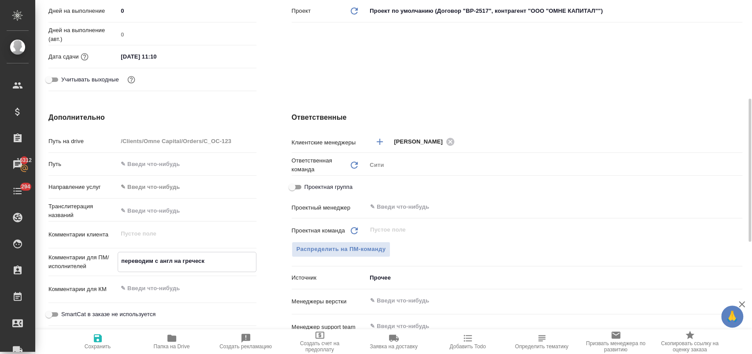
type textarea "x"
type textarea "переводим с англ на гречески"
type textarea "x"
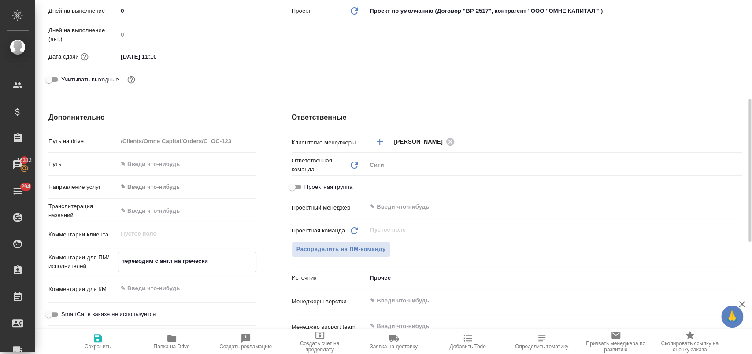
type textarea "x"
type textarea "переводим с англ на греческий"
type textarea "x"
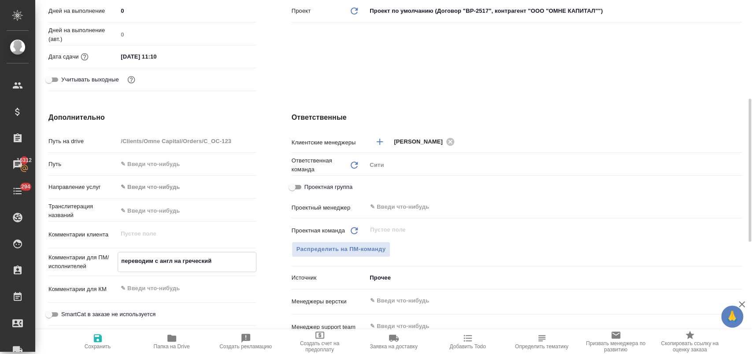
type textarea "x"
type textarea "переводим с англ на греческий"
type textarea "x"
click at [107, 339] on span "Сохранить" at bounding box center [97, 341] width 63 height 17
type textarea "x"
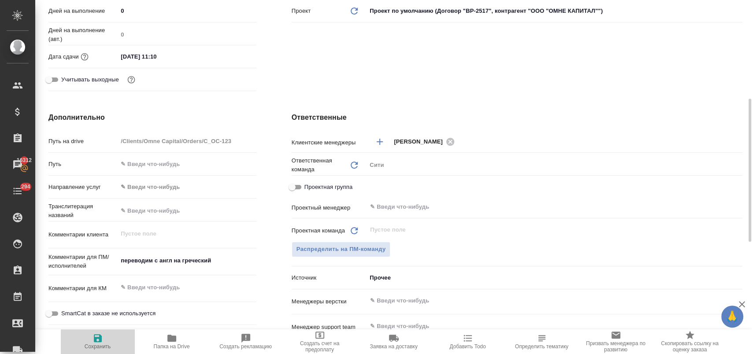
type textarea "x"
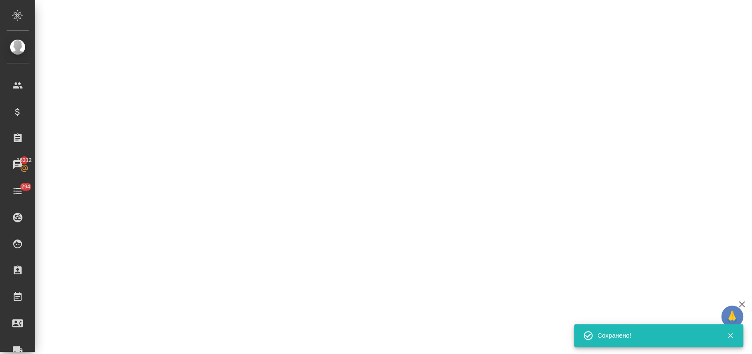
select select "RU"
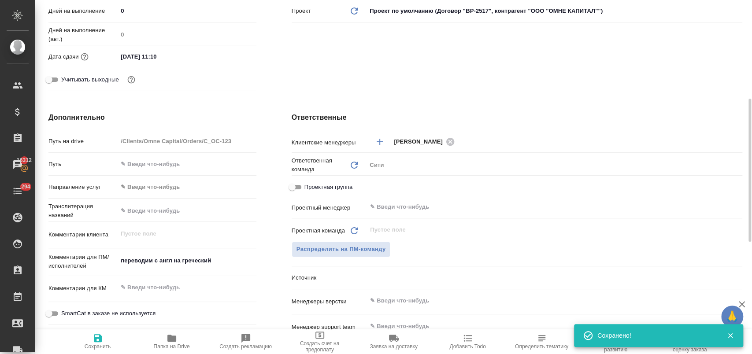
type textarea "x"
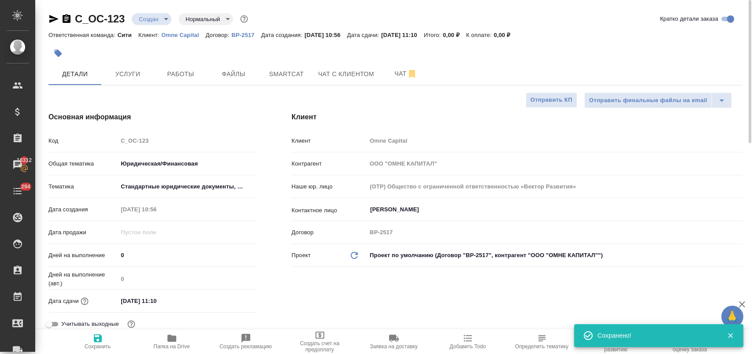
click at [162, 20] on body "🙏 .cls-1 fill:#fff; AWATERA Лофицкая Юлия Владимировна Клиенты Спецификации Зак…" at bounding box center [376, 212] width 752 height 425
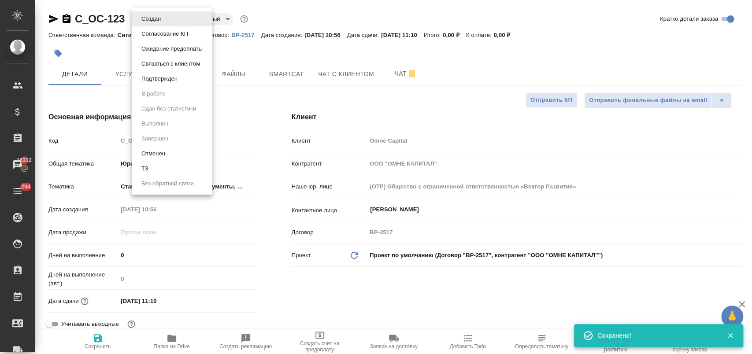
click at [162, 168] on li "ТЗ" at bounding box center [172, 168] width 81 height 15
type textarea "x"
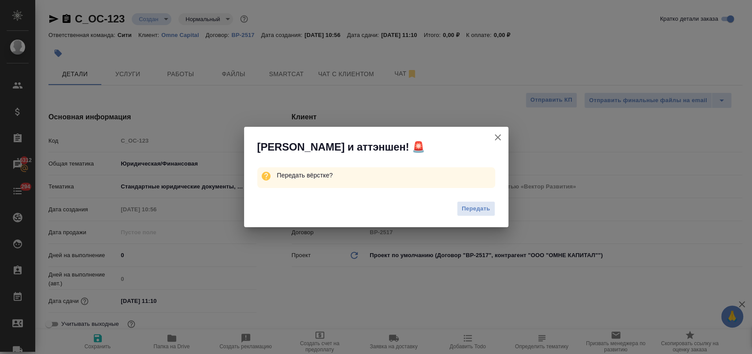
click at [472, 205] on span "Передать" at bounding box center [475, 209] width 29 height 10
type textarea "x"
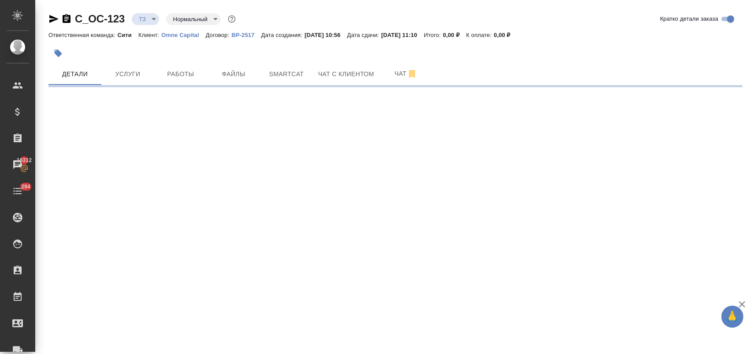
select select "RU"
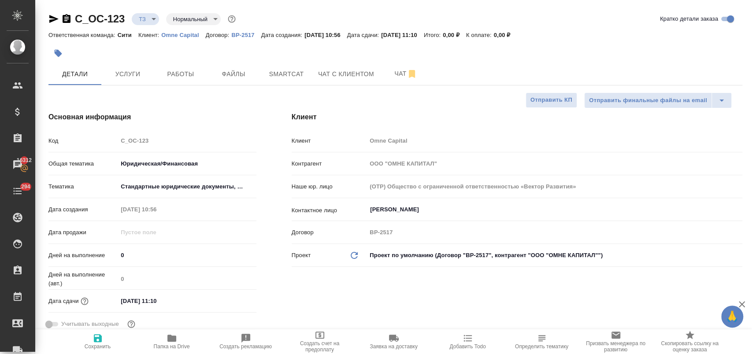
type textarea "x"
click at [127, 73] on span "Услуги" at bounding box center [128, 74] width 42 height 11
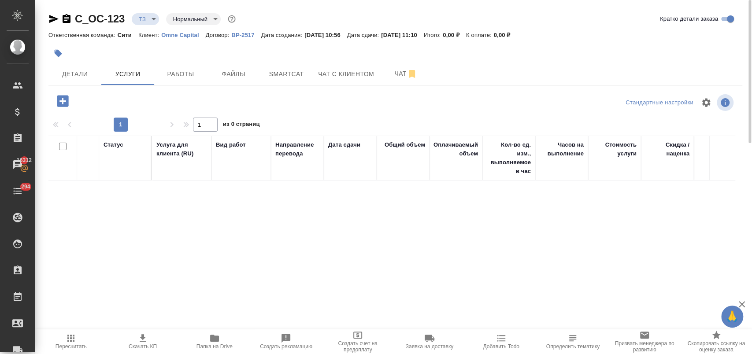
click at [62, 103] on icon "button" at bounding box center [62, 100] width 15 height 15
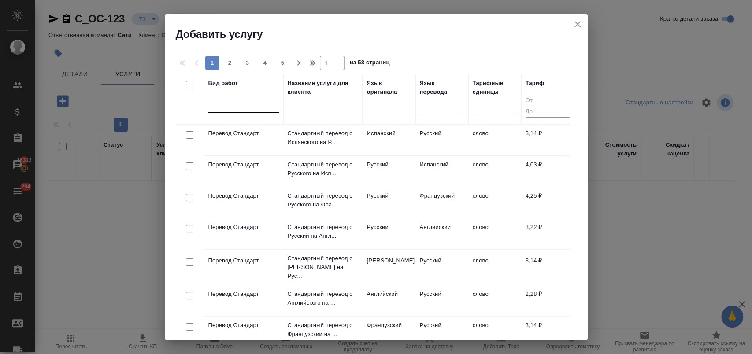
click at [240, 105] on div at bounding box center [243, 104] width 70 height 13
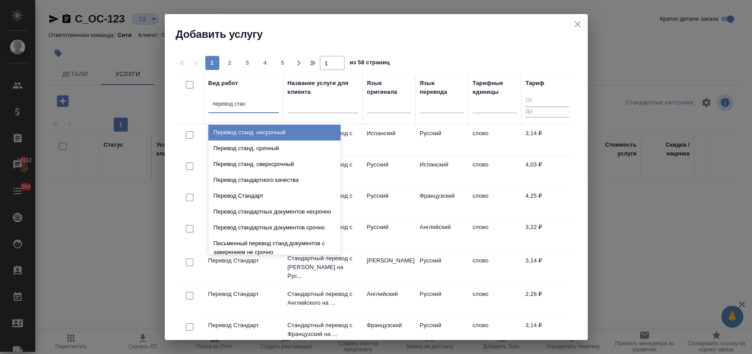
type input "перевод станд"
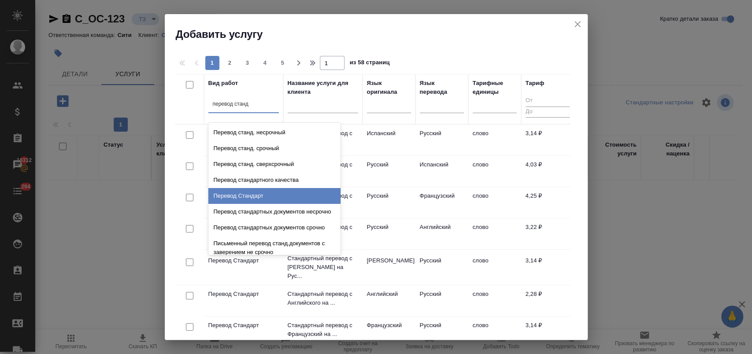
click at [287, 193] on div "Перевод Стандарт" at bounding box center [274, 196] width 132 height 16
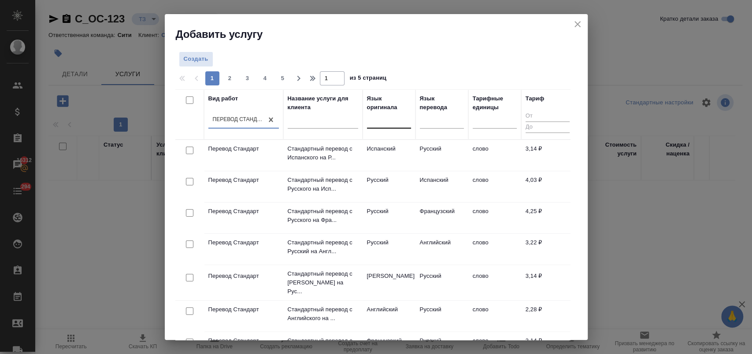
click at [380, 127] on div at bounding box center [389, 120] width 44 height 17
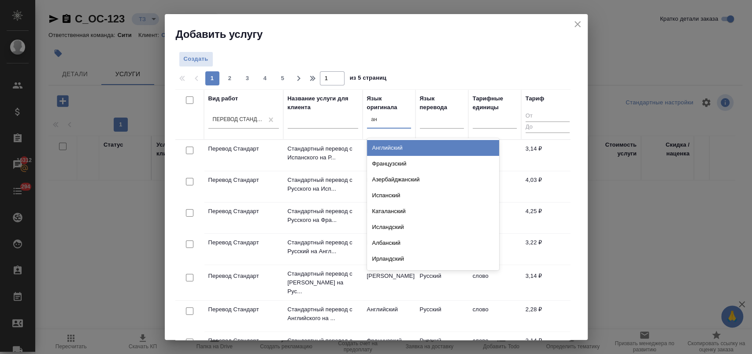
type input "анг"
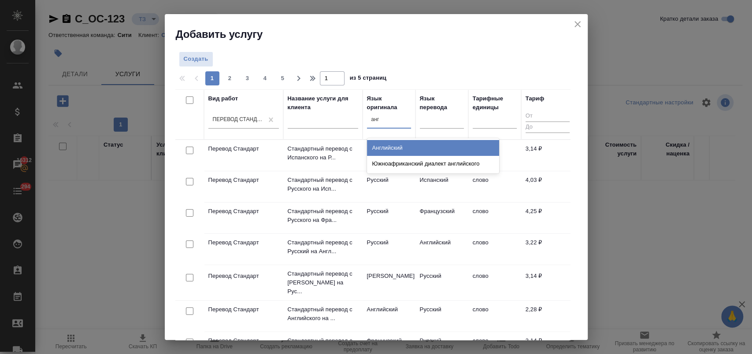
click at [391, 141] on div "Английский" at bounding box center [433, 148] width 132 height 16
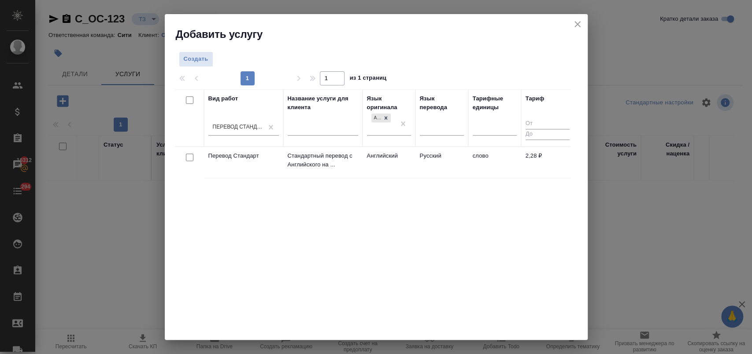
click at [190, 158] on input "checkbox" at bounding box center [189, 157] width 7 height 7
checkbox input "true"
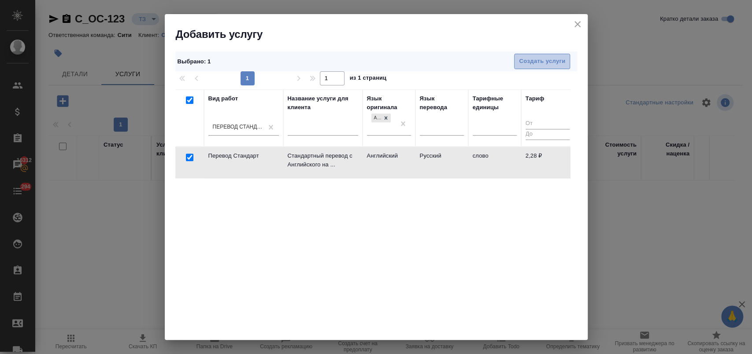
click at [544, 60] on span "Создать услуги" at bounding box center [542, 61] width 46 height 10
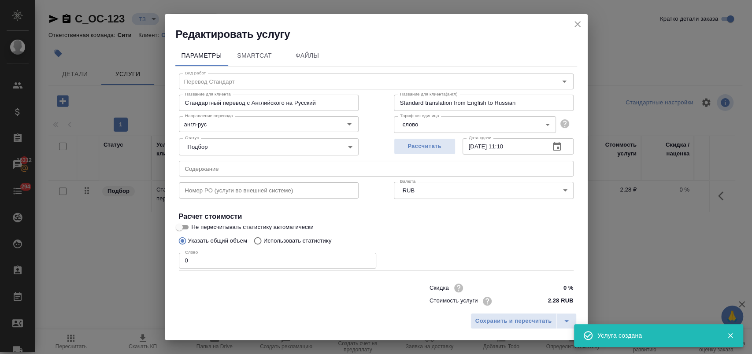
click at [251, 169] on input "text" at bounding box center [376, 169] width 395 height 16
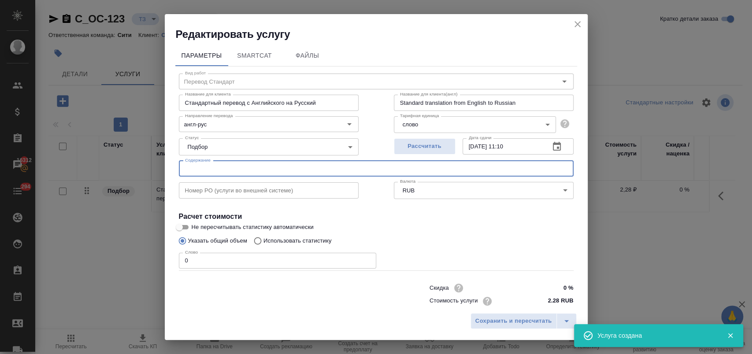
paste input "Letter of Appointment of New Director_ENG_RTL"
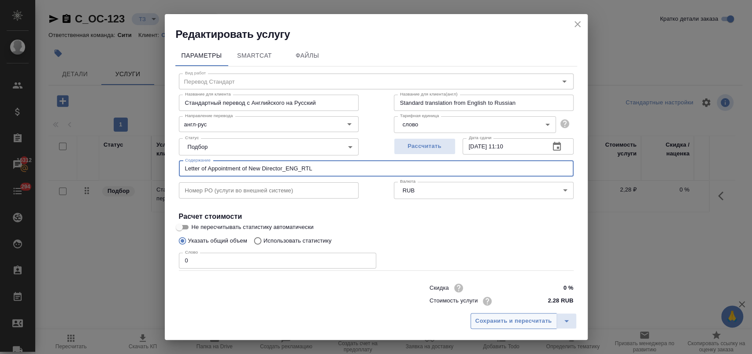
type input "Letter of Appointment of New Director_ENG_RTL"
click at [490, 322] on span "Сохранить и пересчитать" at bounding box center [513, 321] width 77 height 10
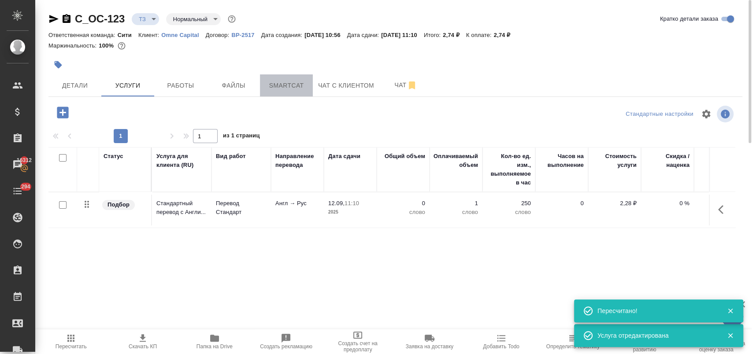
click at [295, 84] on span "Smartcat" at bounding box center [286, 85] width 42 height 11
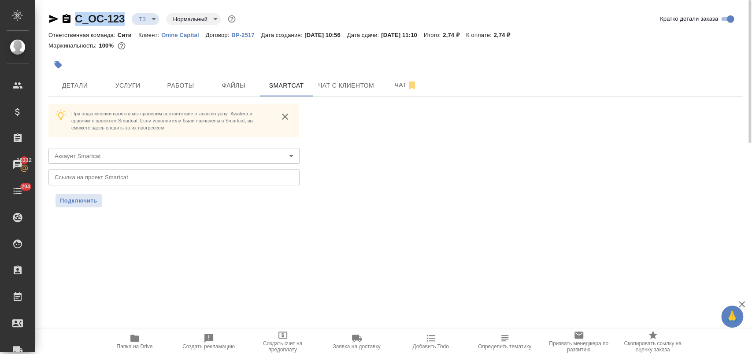
drag, startPoint x: 126, startPoint y: 20, endPoint x: 75, endPoint y: 21, distance: 50.6
click at [75, 21] on div "C_OC-123 ТЗ tz Нормальный normal" at bounding box center [142, 19] width 189 height 14
copy link "C_OC-123"
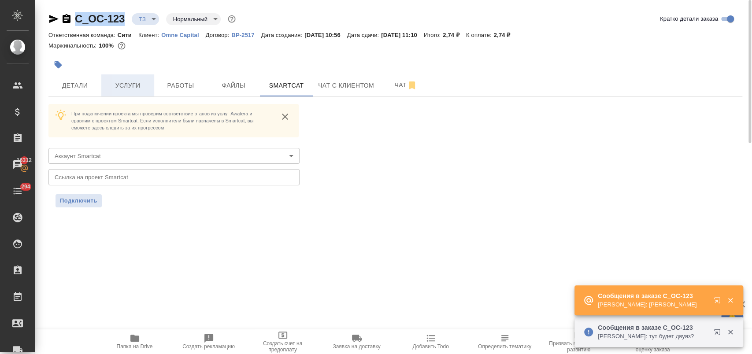
click at [129, 84] on span "Услуги" at bounding box center [128, 85] width 42 height 11
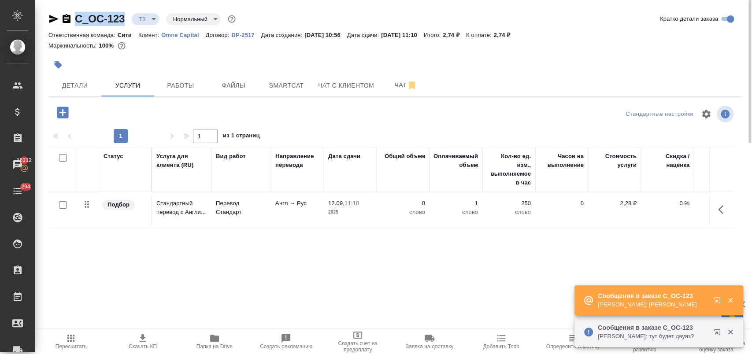
drag, startPoint x: 721, startPoint y: 210, endPoint x: 713, endPoint y: 209, distance: 8.0
click at [721, 210] on icon "button" at bounding box center [723, 209] width 11 height 11
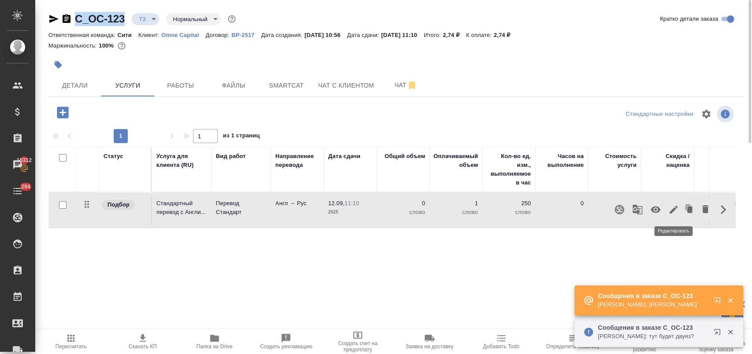
click at [672, 210] on icon "button" at bounding box center [673, 210] width 8 height 8
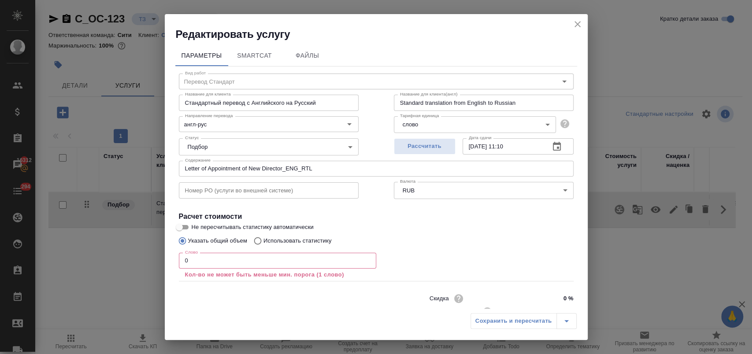
click at [279, 235] on label "Использовать статистику" at bounding box center [290, 241] width 82 height 17
click at [263, 235] on input "Использовать статистику" at bounding box center [256, 241] width 14 height 17
radio input "true"
radio input "false"
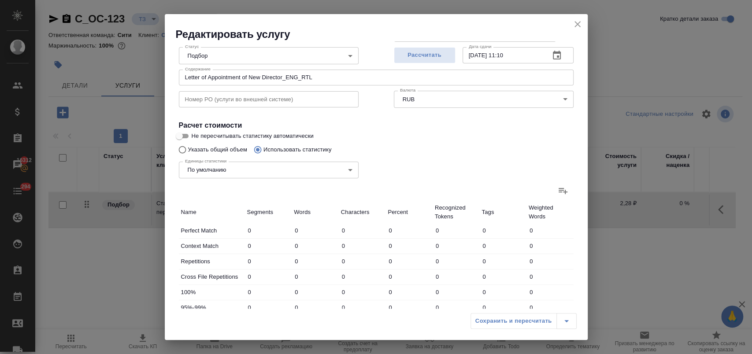
scroll to position [147, 0]
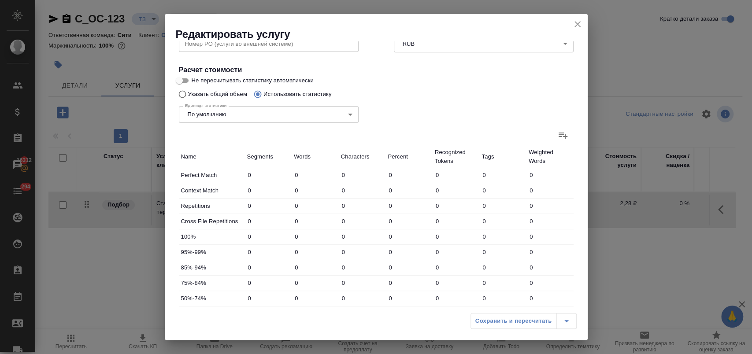
click at [557, 142] on label at bounding box center [562, 135] width 21 height 21
click at [0, 0] on input "file" at bounding box center [0, 0] width 0 height 0
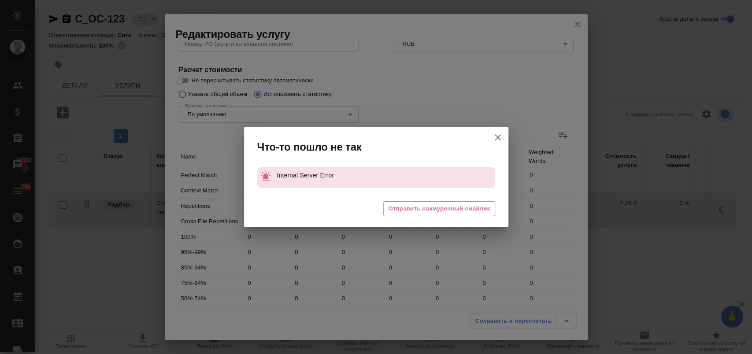
click at [497, 137] on icon "button" at bounding box center [498, 137] width 6 height 6
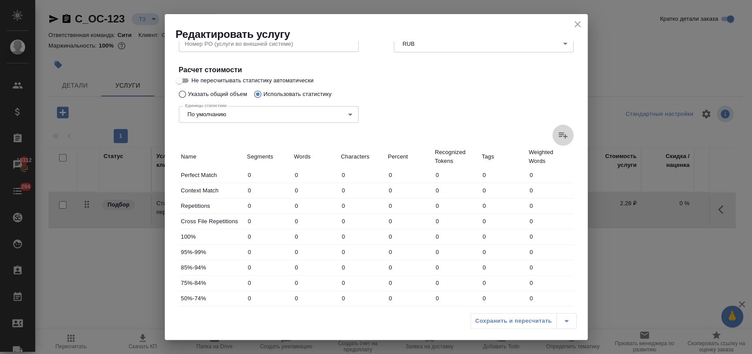
click at [560, 132] on icon at bounding box center [562, 135] width 11 height 11
click at [0, 0] on input "file" at bounding box center [0, 0] width 0 height 0
type input "1"
type input "10"
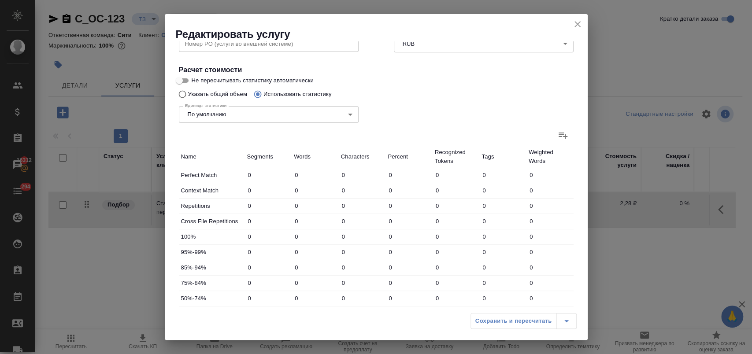
type input "1"
type input "9"
type input "20"
type input "300"
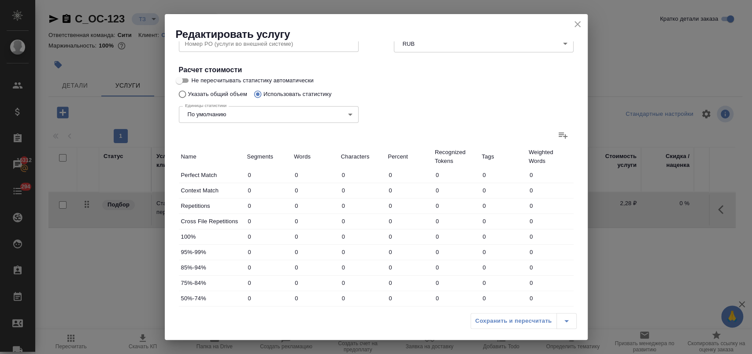
type input "1915"
type input "22"
type input "302"
type input "1934"
type input "22"
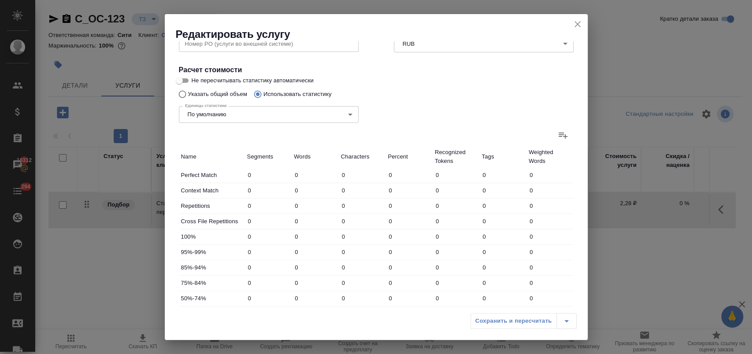
type input "302"
type input "1934"
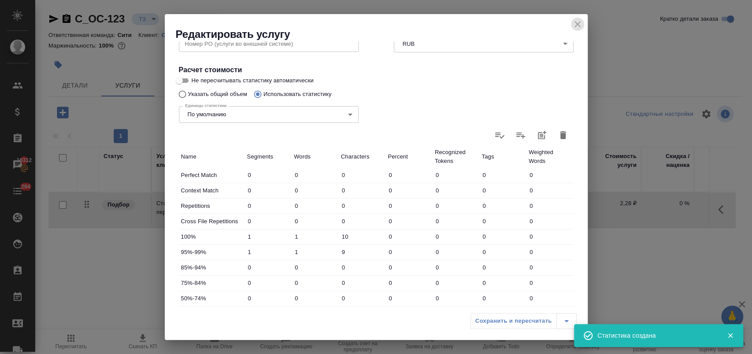
click at [576, 21] on icon "close" at bounding box center [577, 24] width 11 height 11
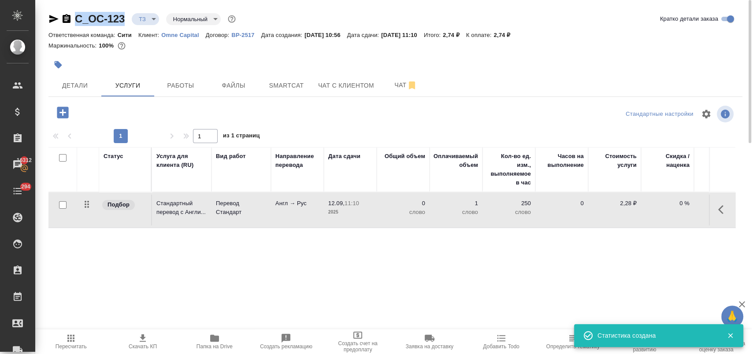
drag, startPoint x: 129, startPoint y: 21, endPoint x: 70, endPoint y: 21, distance: 59.4
click at [70, 21] on div "C_OC-123 ТЗ tz Нормальный normal" at bounding box center [142, 19] width 189 height 14
copy link "C_OC-123"
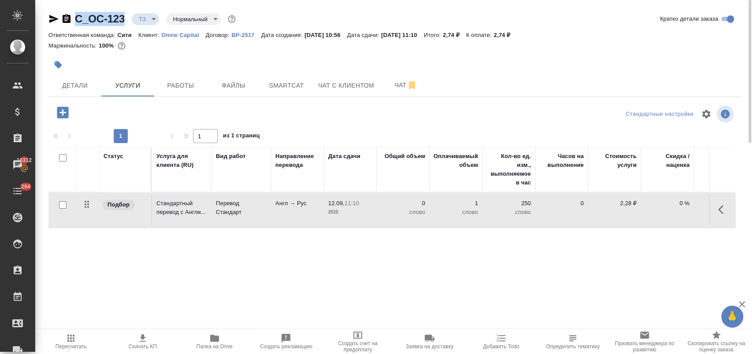
drag, startPoint x: 723, startPoint y: 209, endPoint x: 713, endPoint y: 212, distance: 11.0
click at [722, 209] on icon "button" at bounding box center [723, 209] width 11 height 11
click at [671, 211] on icon "button" at bounding box center [673, 210] width 8 height 8
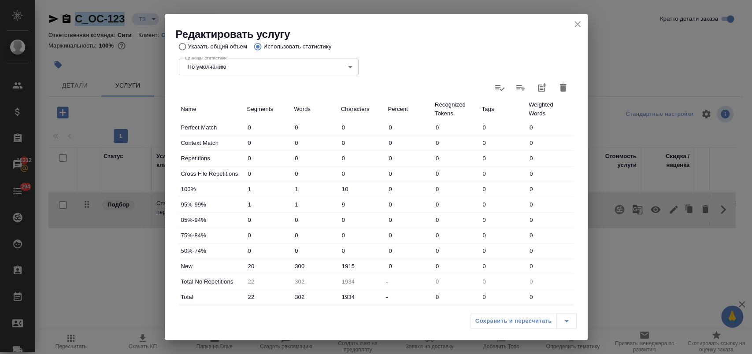
scroll to position [196, 0]
click at [560, 88] on icon "button" at bounding box center [563, 86] width 6 height 8
type input "0"
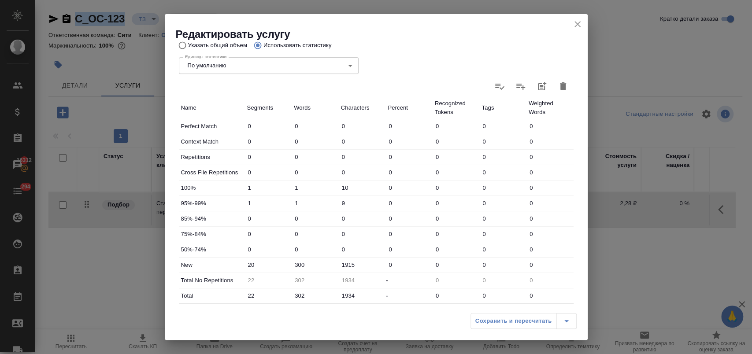
type input "0"
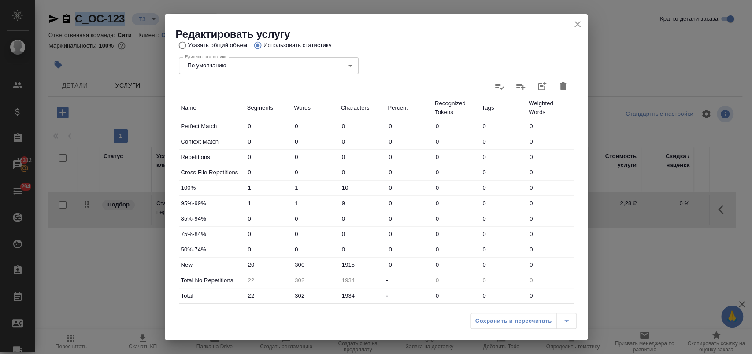
type input "0"
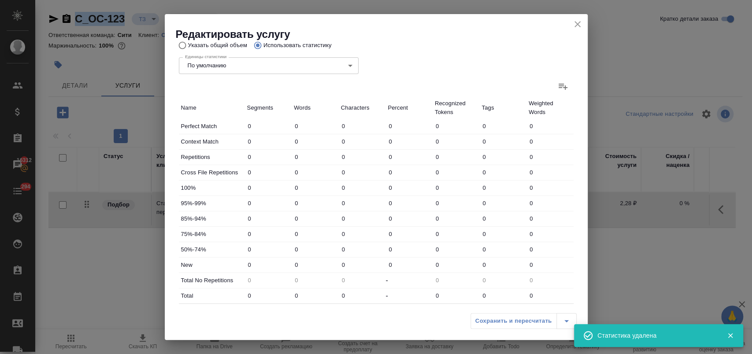
click at [557, 82] on icon at bounding box center [562, 86] width 11 height 11
click at [0, 0] on input "file" at bounding box center [0, 0] width 0 height 0
click at [183, 46] on input "Указать общий объем" at bounding box center [181, 45] width 14 height 17
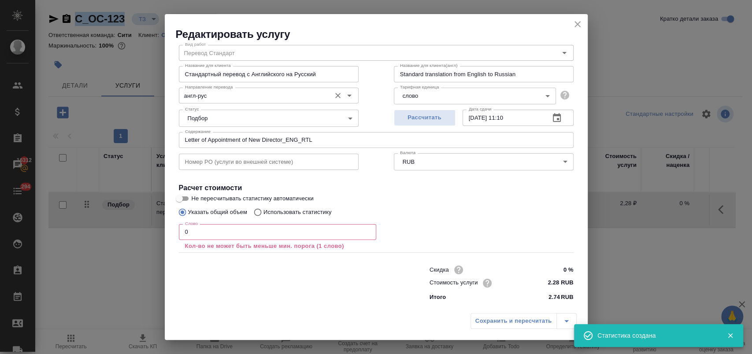
scroll to position [28, 0]
drag, startPoint x: 198, startPoint y: 234, endPoint x: 155, endPoint y: 234, distance: 42.3
click at [155, 234] on div "Редактировать услугу Параметры SmartCat Файлы Вид работ Перевод Стандарт Вид ра…" at bounding box center [376, 177] width 752 height 354
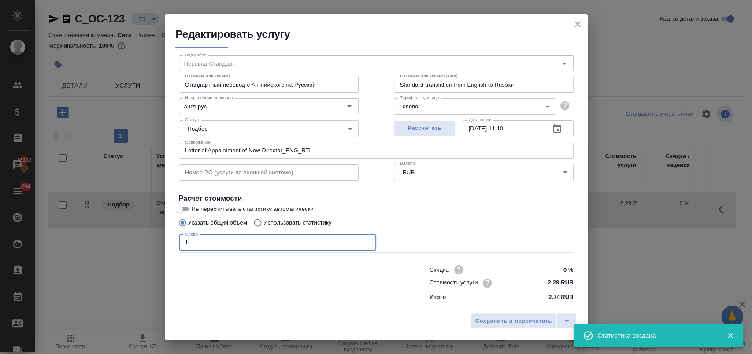
scroll to position [18, 0]
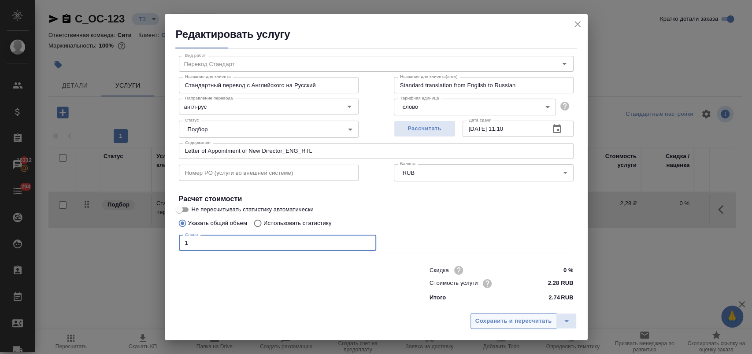
click at [487, 320] on span "Сохранить и пересчитать" at bounding box center [513, 321] width 77 height 10
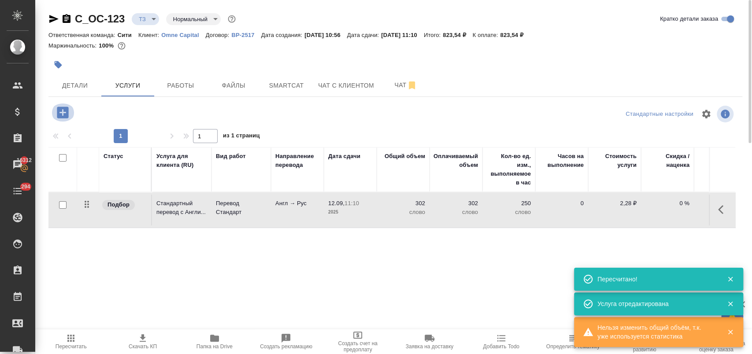
click at [62, 115] on icon "button" at bounding box center [62, 112] width 15 height 15
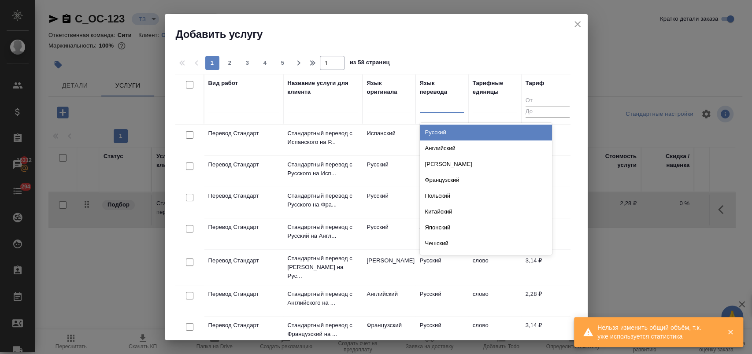
click at [430, 109] on div at bounding box center [442, 104] width 44 height 13
click at [426, 127] on div "Греческий" at bounding box center [486, 133] width 132 height 16
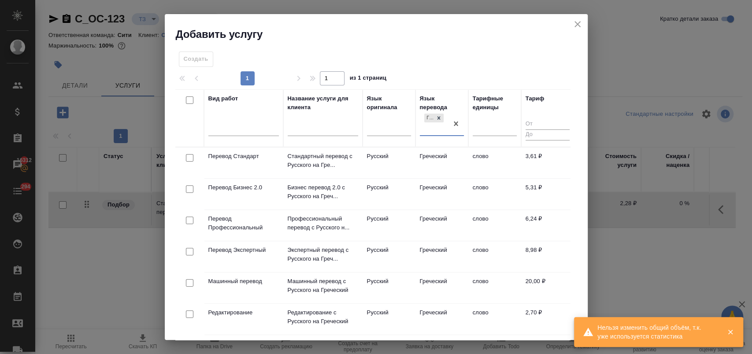
click at [190, 159] on input "checkbox" at bounding box center [189, 157] width 7 height 7
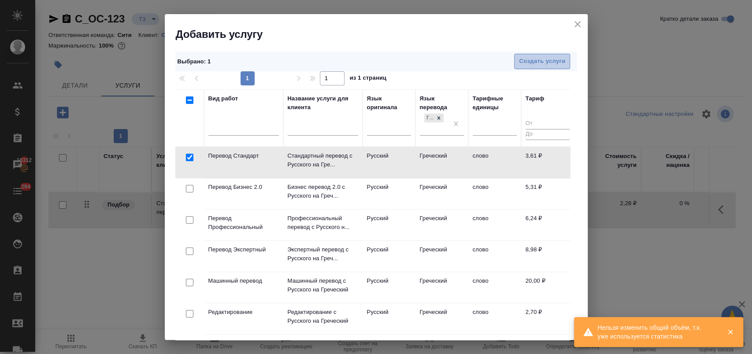
click at [540, 61] on span "Создать услуги" at bounding box center [542, 61] width 46 height 10
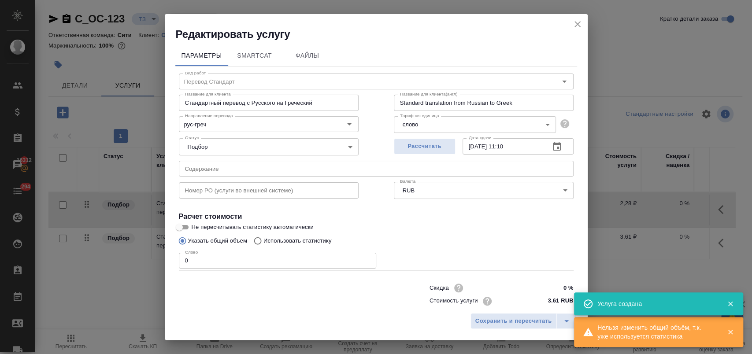
click at [237, 169] on input "text" at bounding box center [376, 169] width 395 height 16
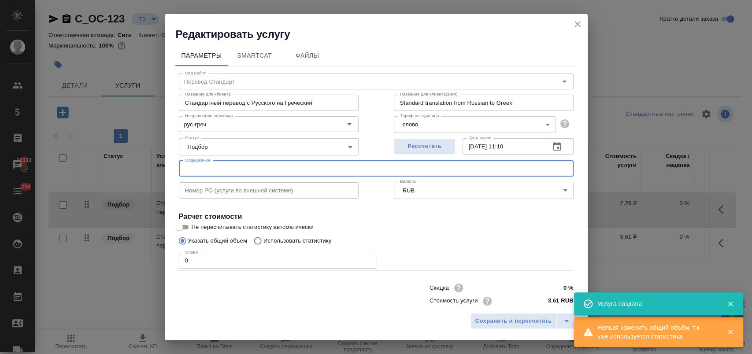
paste input "Letter of Appointment of New Director_ENG_RTL"
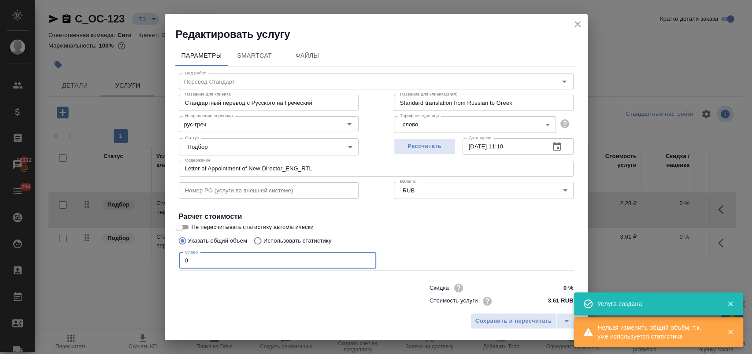
drag, startPoint x: 204, startPoint y: 256, endPoint x: 102, endPoint y: 256, distance: 102.2
click at [103, 255] on div "Редактировать услугу Параметры SmartCat Файлы Вид работ Перевод Стандарт Вид ра…" at bounding box center [376, 177] width 752 height 354
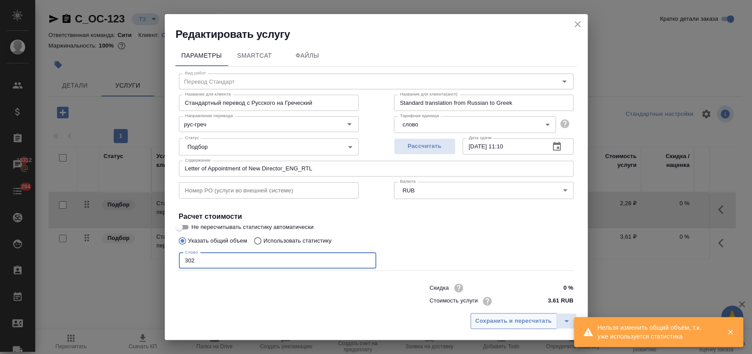
click at [497, 324] on span "Сохранить и пересчитать" at bounding box center [513, 321] width 77 height 10
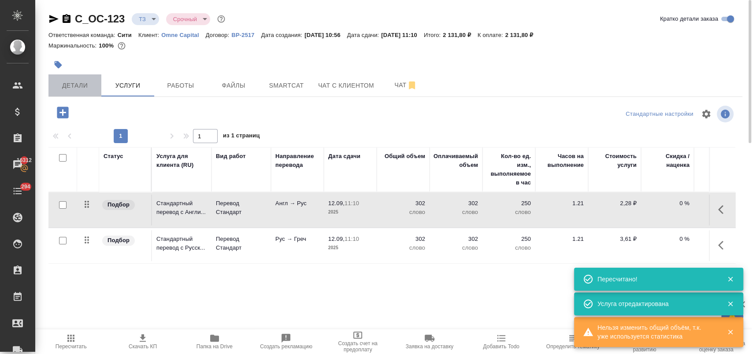
click at [75, 78] on button "Детали" at bounding box center [74, 85] width 53 height 22
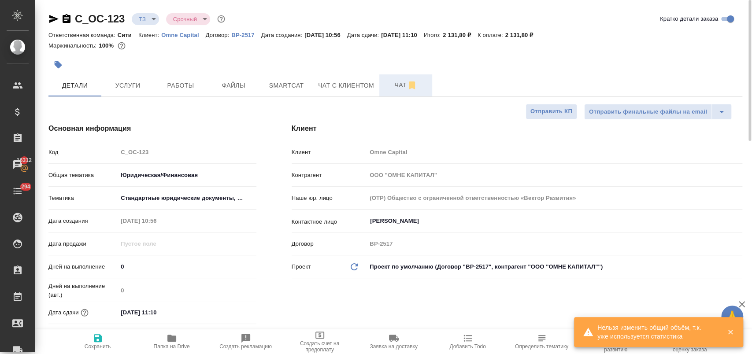
click at [388, 88] on span "Чат" at bounding box center [405, 85] width 42 height 11
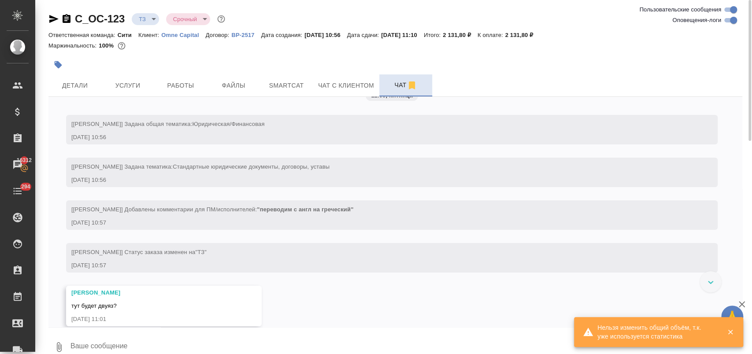
scroll to position [86, 0]
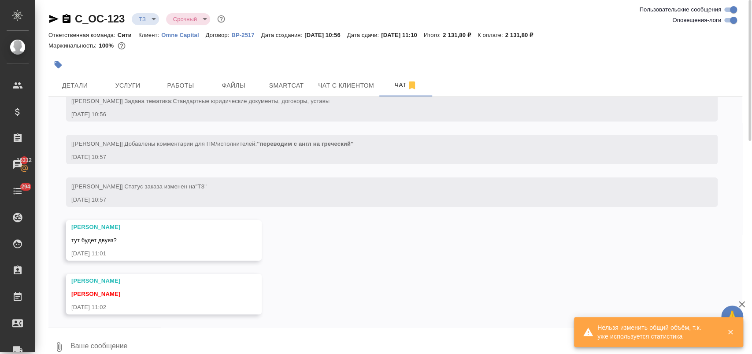
click at [148, 342] on textarea at bounding box center [406, 347] width 672 height 30
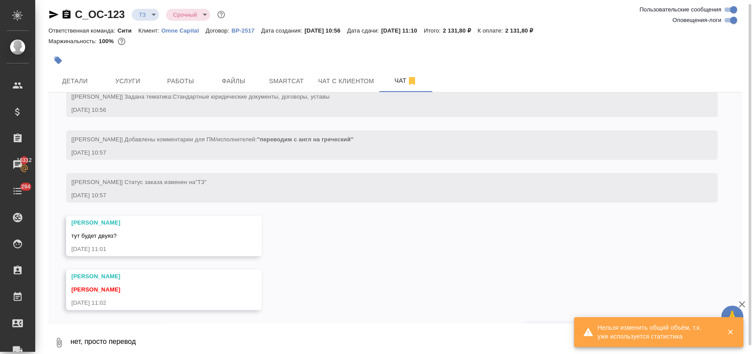
scroll to position [129, 0]
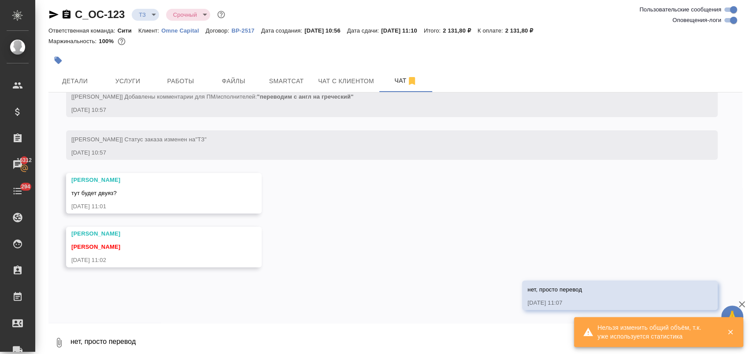
click at [728, 333] on icon "button" at bounding box center [729, 332] width 5 height 5
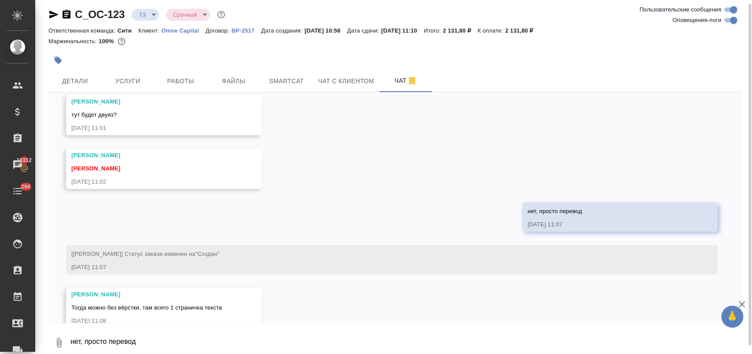
scroll to position [225, 0]
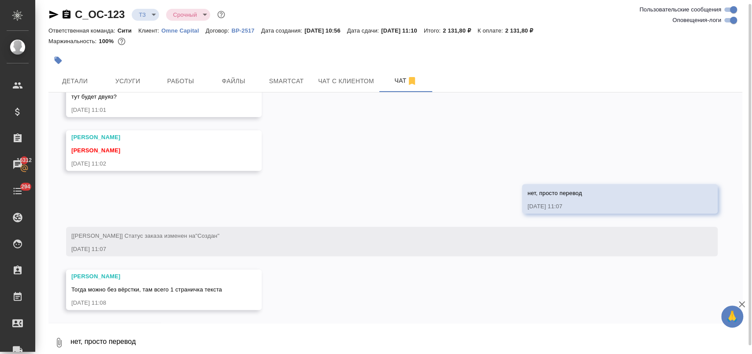
click at [148, 339] on textarea "нет, просто перевод" at bounding box center [406, 343] width 672 height 30
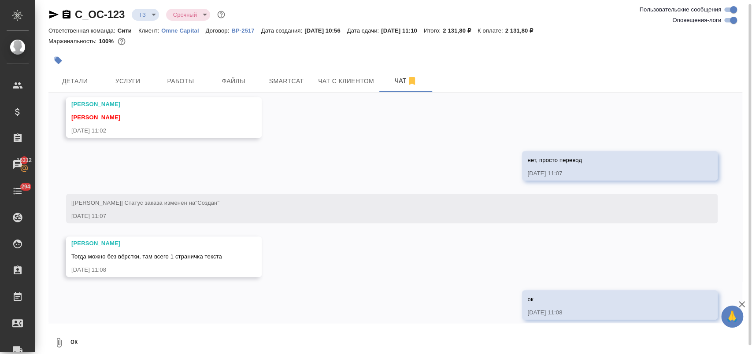
scroll to position [268, 0]
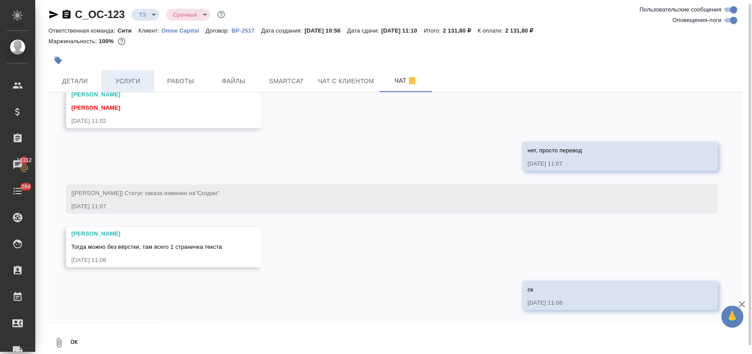
click at [131, 76] on span "Услуги" at bounding box center [128, 81] width 42 height 11
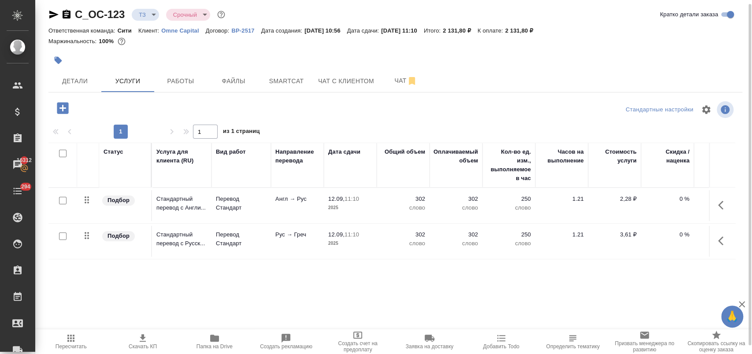
click at [505, 30] on p "К оплате:" at bounding box center [491, 30] width 28 height 7
drag, startPoint x: 528, startPoint y: 30, endPoint x: 549, endPoint y: 30, distance: 20.7
click at [540, 30] on p "2 131,80 ₽" at bounding box center [522, 30] width 35 height 7
copy p "2 131,80"
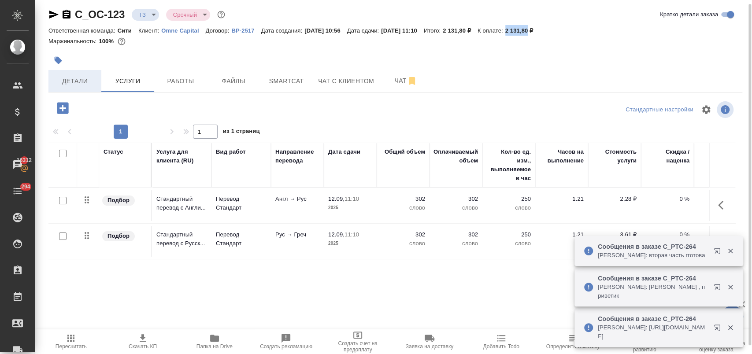
click at [81, 84] on span "Детали" at bounding box center [75, 81] width 42 height 11
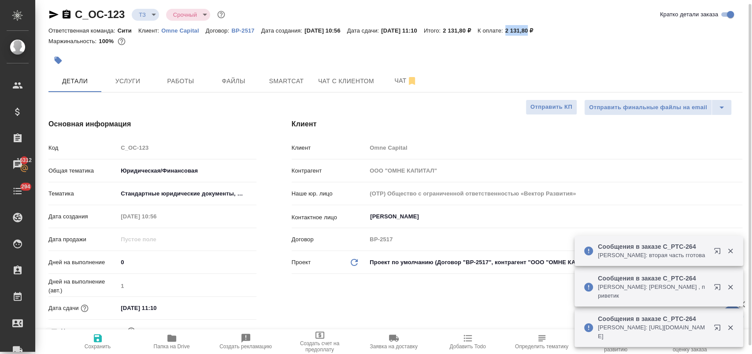
scroll to position [53, 0]
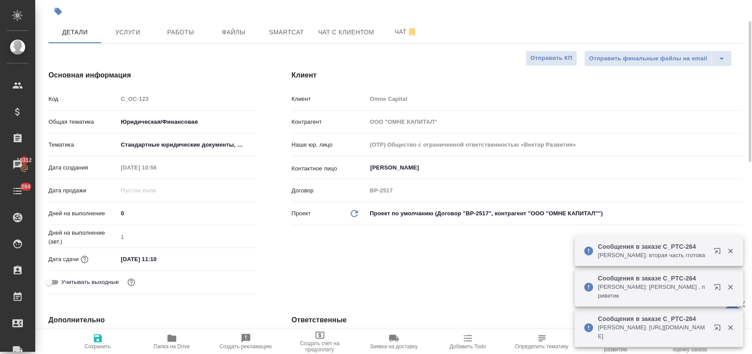
click at [170, 259] on input "12.09.2025 11:10" at bounding box center [156, 259] width 77 height 13
click at [229, 258] on icon "button" at bounding box center [230, 258] width 11 height 11
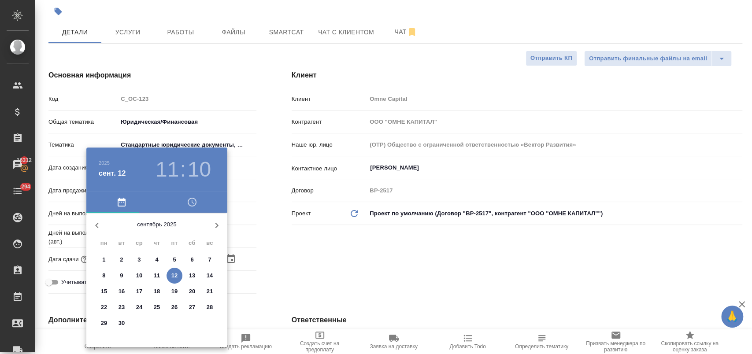
click at [106, 289] on p "15" at bounding box center [104, 291] width 7 height 9
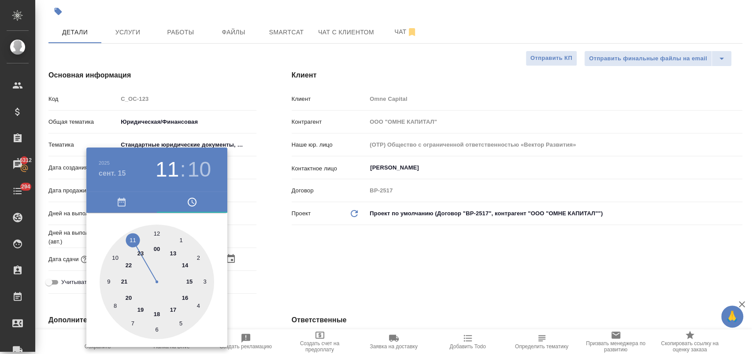
click at [134, 242] on div at bounding box center [157, 282] width 114 height 114
click at [158, 235] on div at bounding box center [157, 282] width 114 height 114
click at [314, 252] on div at bounding box center [376, 177] width 752 height 354
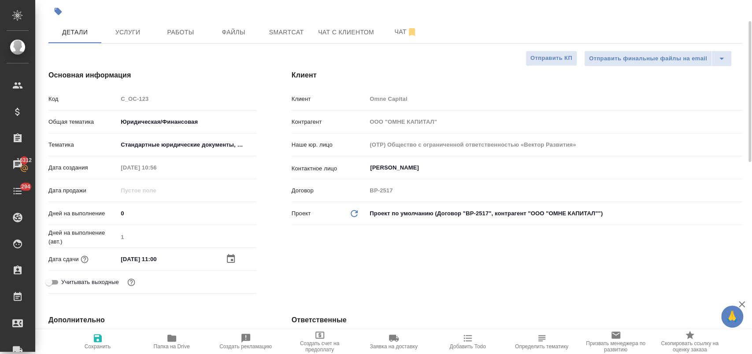
click at [97, 340] on icon "button" at bounding box center [97, 338] width 11 height 11
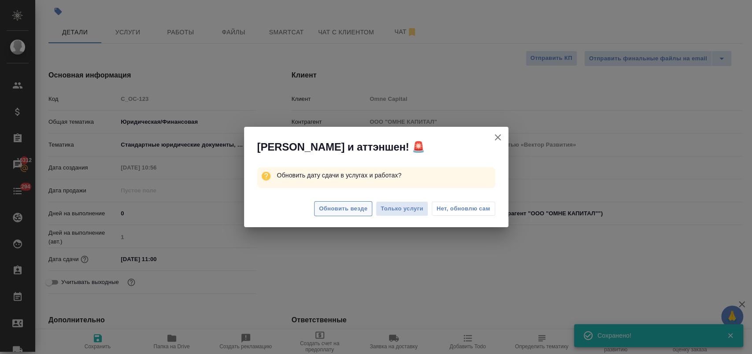
click at [347, 211] on span "Обновить везде" at bounding box center [343, 209] width 48 height 10
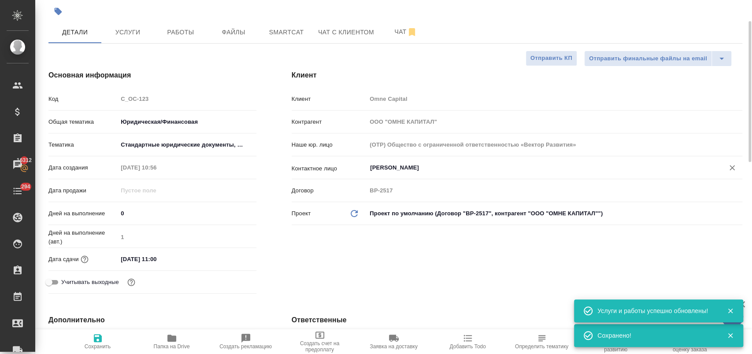
click at [405, 167] on input "Чудайкина Анастасия" at bounding box center [539, 167] width 341 height 11
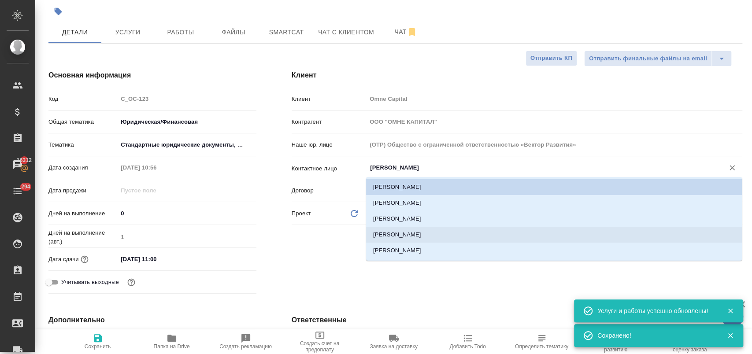
click at [411, 239] on li "[PERSON_NAME]" at bounding box center [554, 235] width 376 height 16
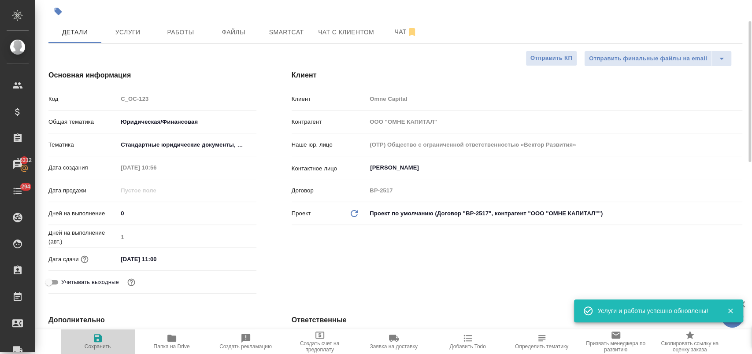
click at [92, 340] on icon "button" at bounding box center [97, 338] width 11 height 11
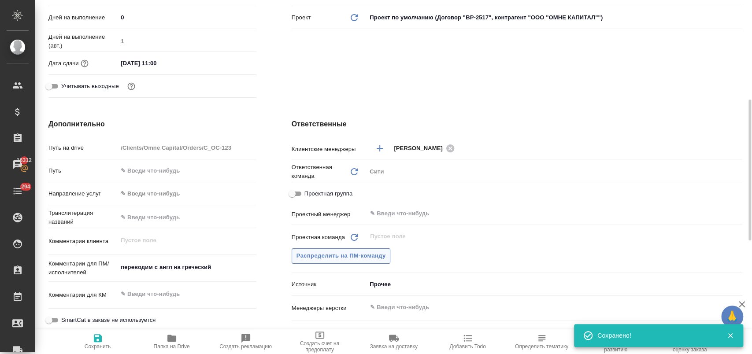
scroll to position [298, 0]
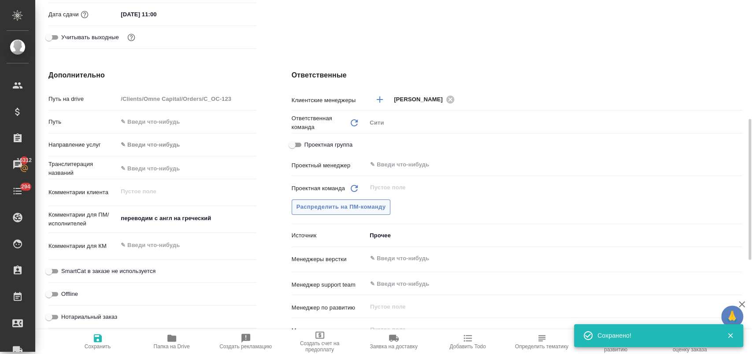
click at [369, 203] on span "Распределить на ПМ-команду" at bounding box center [340, 207] width 89 height 10
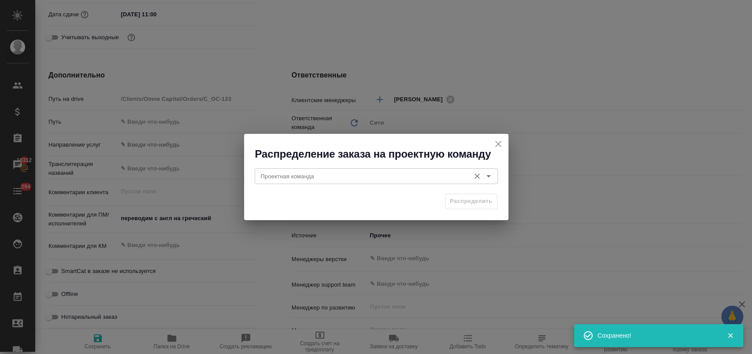
click at [362, 179] on input "Проектная команда" at bounding box center [361, 176] width 208 height 11
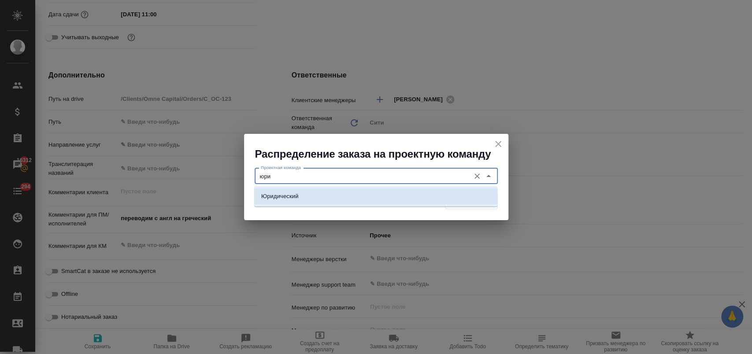
click at [342, 190] on li "Юридический" at bounding box center [375, 196] width 243 height 16
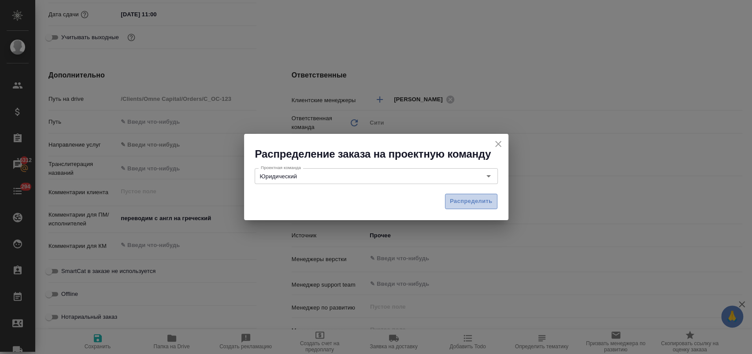
click at [482, 204] on span "Распределить" at bounding box center [471, 201] width 43 height 10
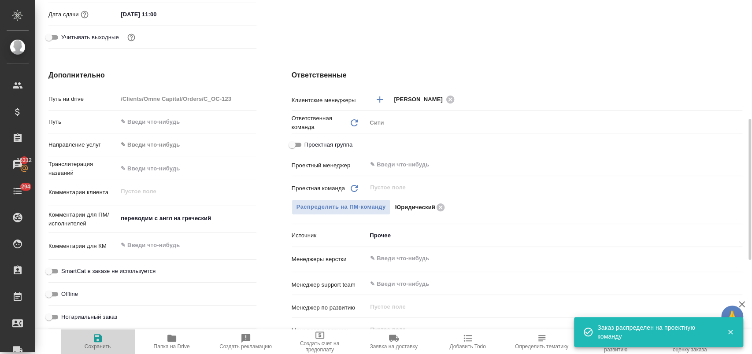
click at [83, 340] on span "Сохранить" at bounding box center [97, 341] width 63 height 17
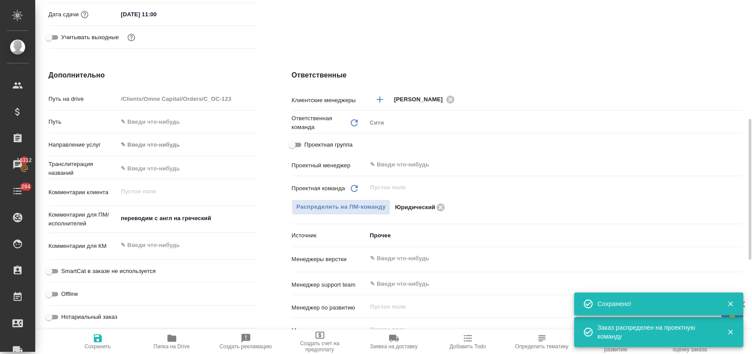
scroll to position [4, 0]
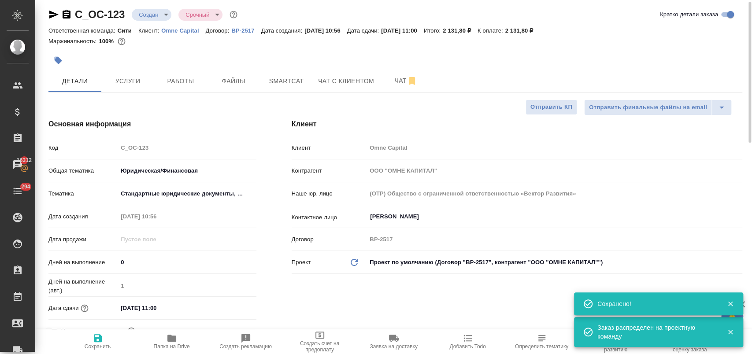
click at [154, 18] on body "🙏 .cls-1 fill:#fff; AWATERA Лофицкая Юлия Владимировна Клиенты Спецификации Зак…" at bounding box center [376, 212] width 752 height 425
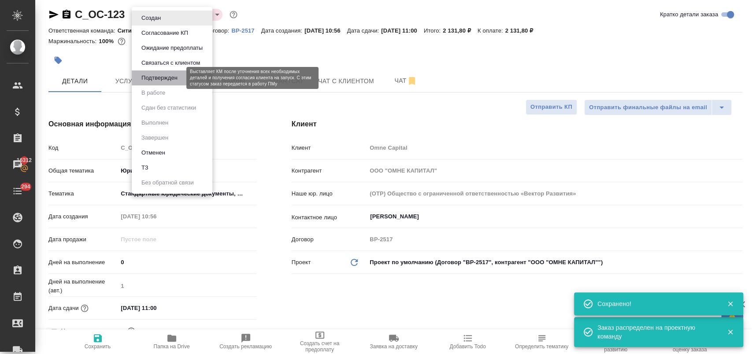
click at [177, 80] on button "Подтвержден" at bounding box center [159, 78] width 41 height 10
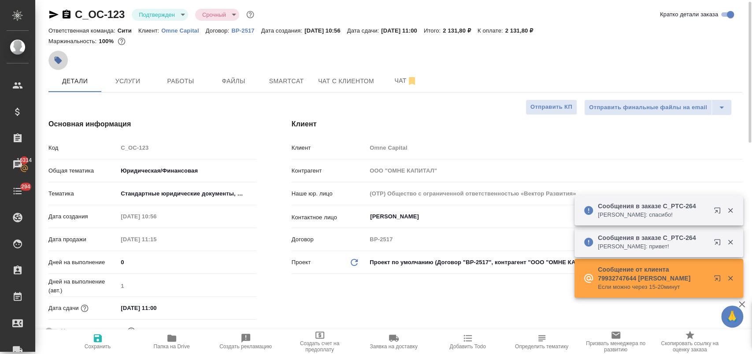
click at [60, 60] on icon "button" at bounding box center [58, 60] width 7 height 7
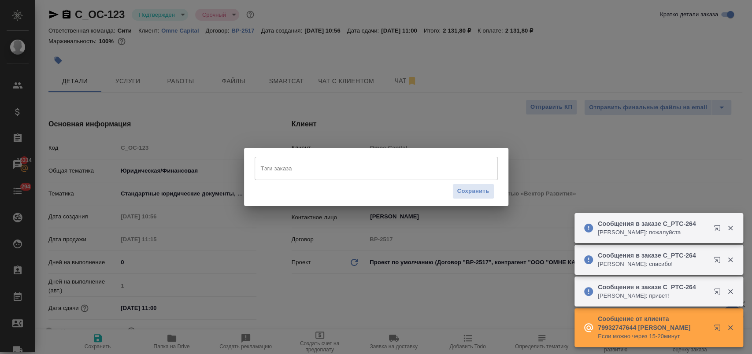
click at [273, 173] on input "Тэги заказа" at bounding box center [367, 168] width 218 height 15
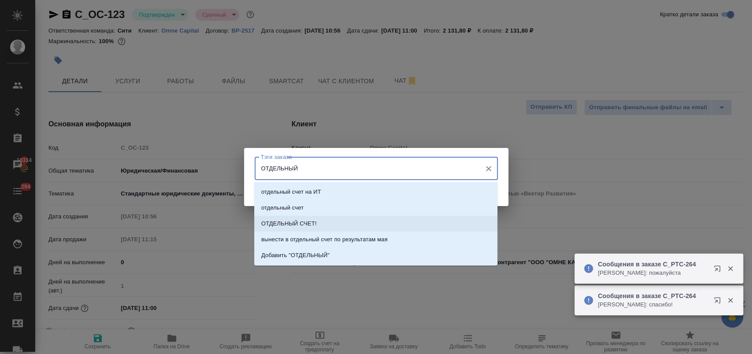
click at [305, 221] on p "ОТДЕЛЬНЫЙ СЧЕТ!" at bounding box center [288, 223] width 55 height 9
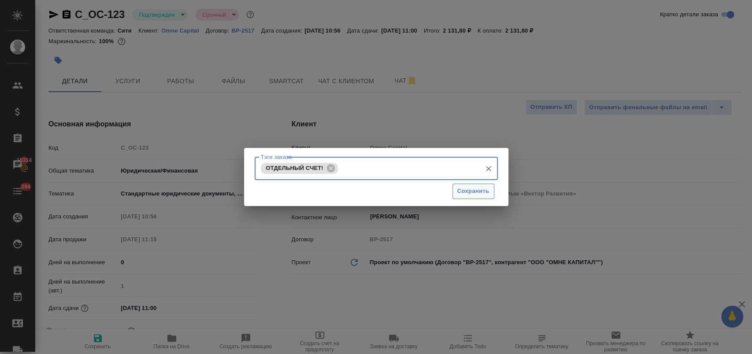
click at [479, 191] on span "Сохранить" at bounding box center [473, 191] width 32 height 10
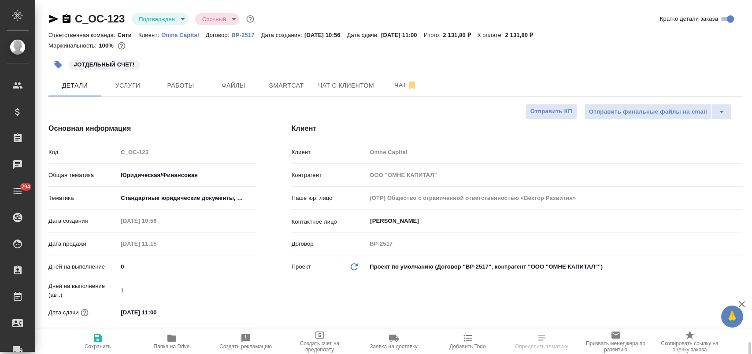
select select "RU"
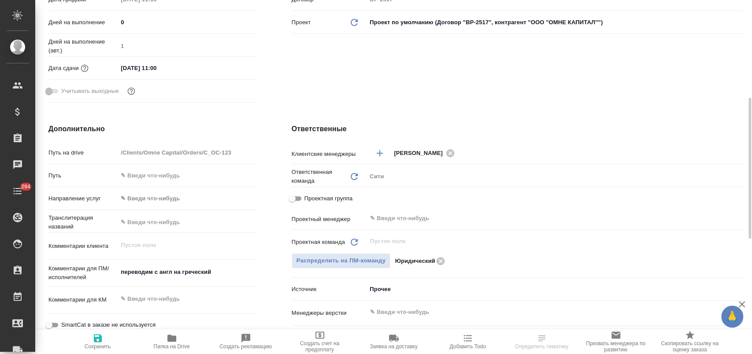
scroll to position [147, 0]
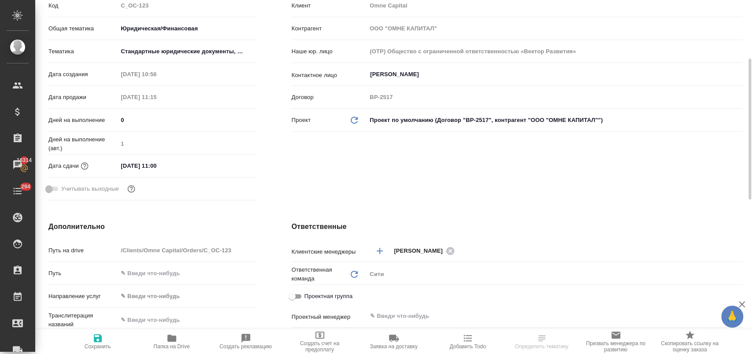
select select "RU"
type textarea "x"
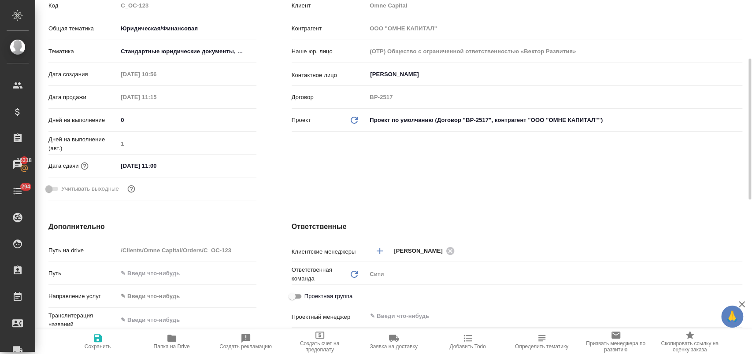
type textarea "x"
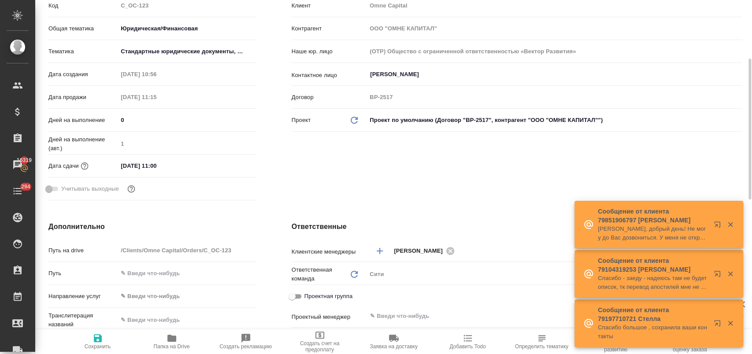
scroll to position [0, 0]
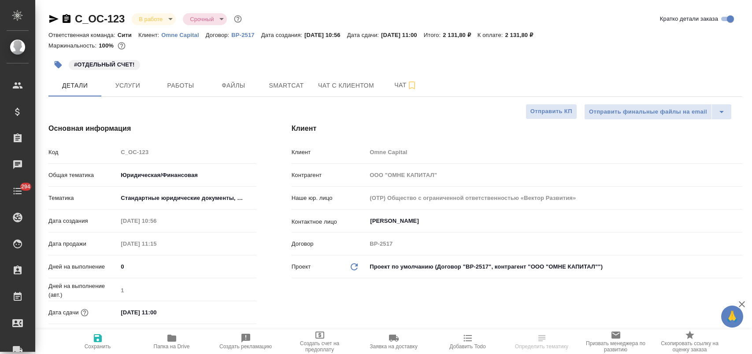
select select "RU"
type textarea "x"
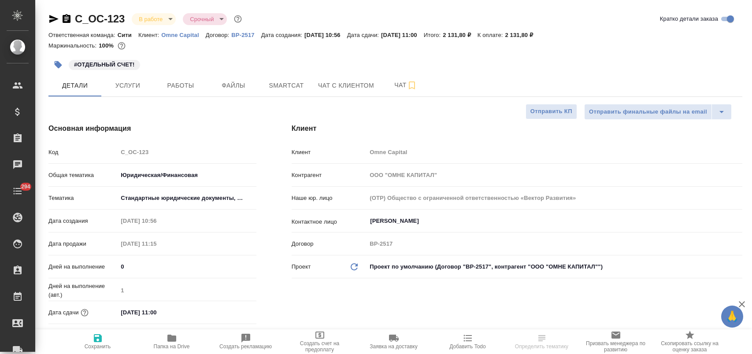
type textarea "x"
